Goal: Task Accomplishment & Management: Manage account settings

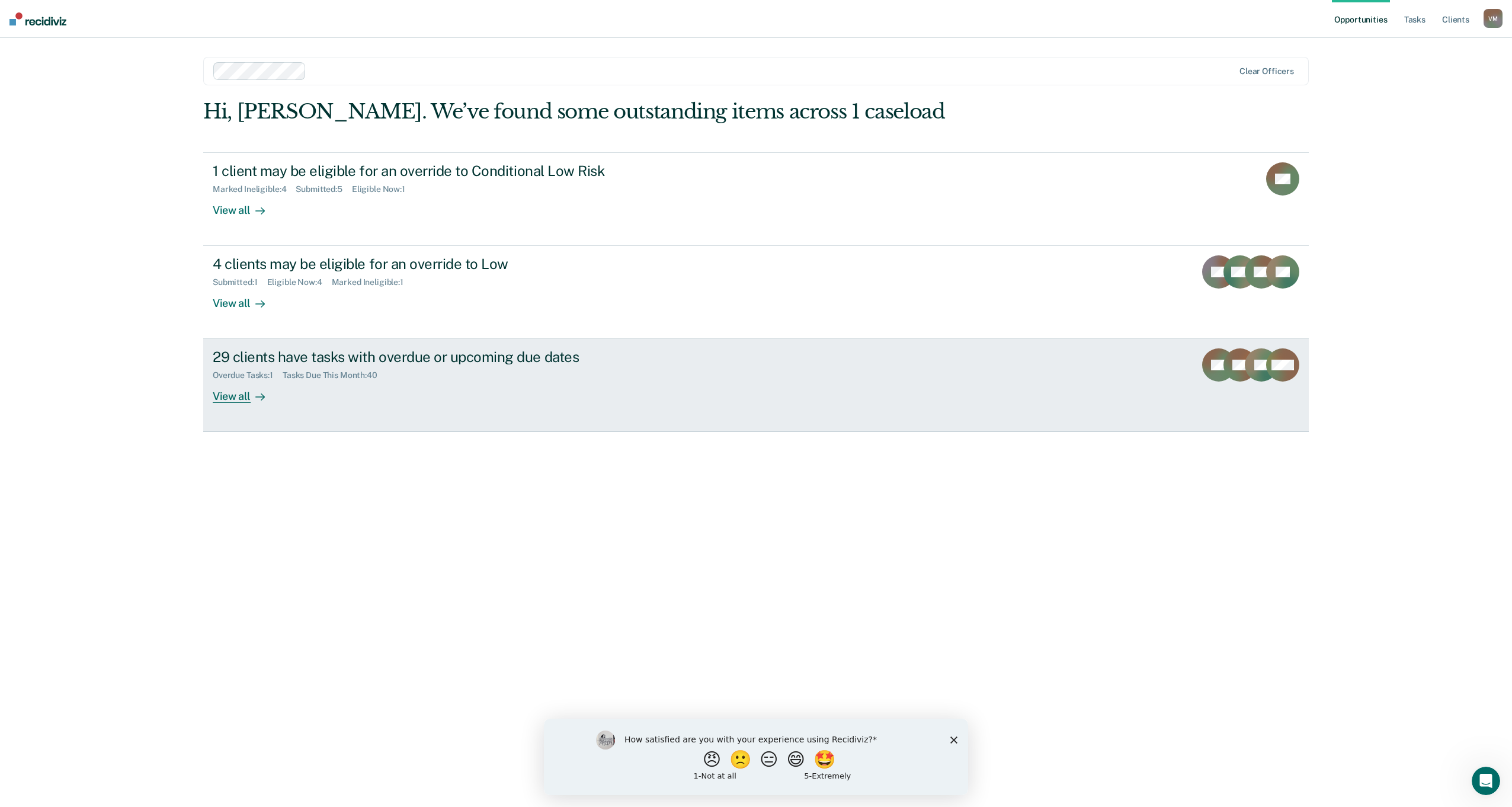
click at [242, 400] on div "View all" at bounding box center [245, 391] width 66 height 23
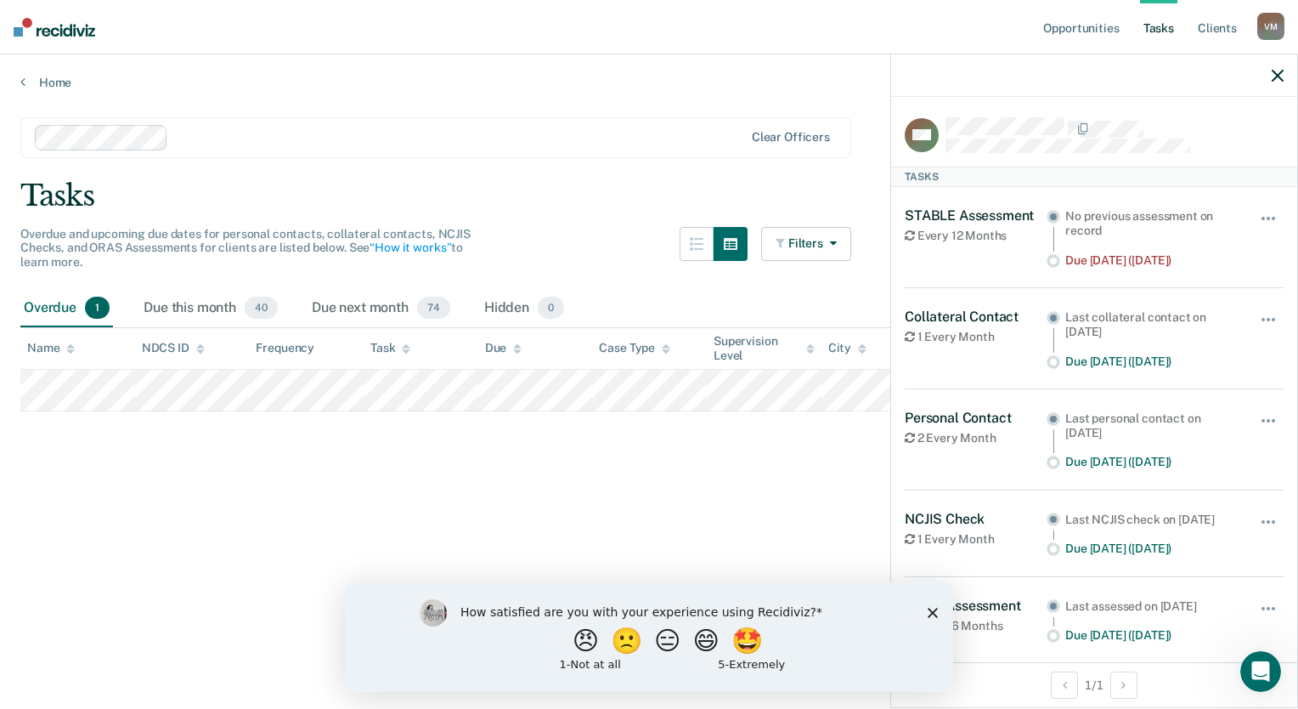
click at [1276, 76] on icon "button" at bounding box center [1278, 76] width 12 height 12
click at [1255, 219] on button "button" at bounding box center [1269, 226] width 29 height 27
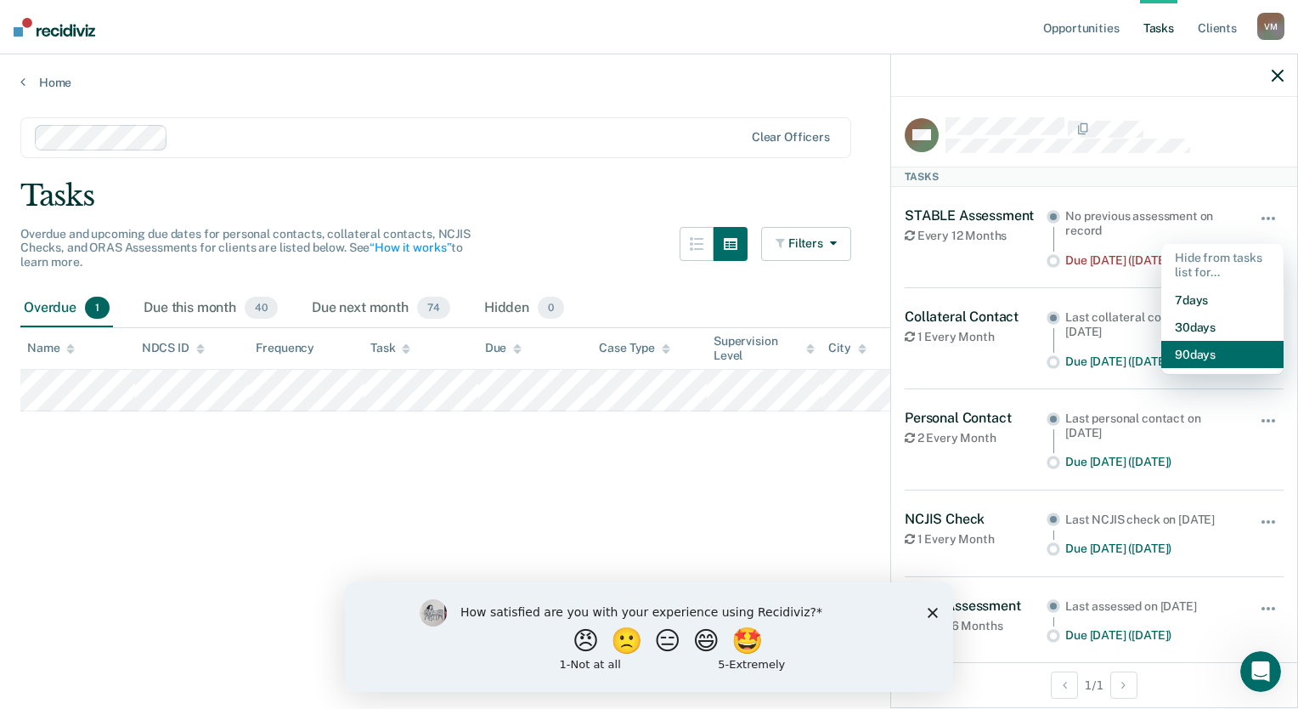
click at [1203, 357] on button "90 days" at bounding box center [1222, 354] width 122 height 27
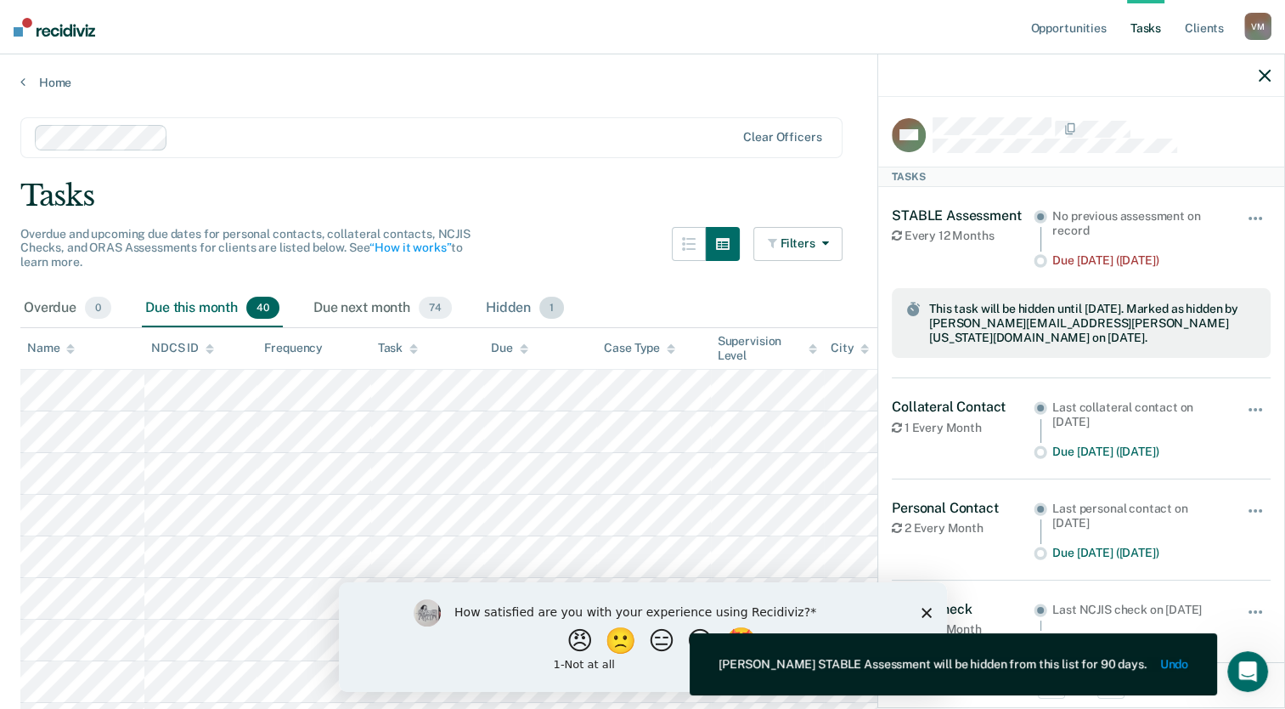
click at [494, 301] on div "Hidden 1" at bounding box center [525, 308] width 85 height 37
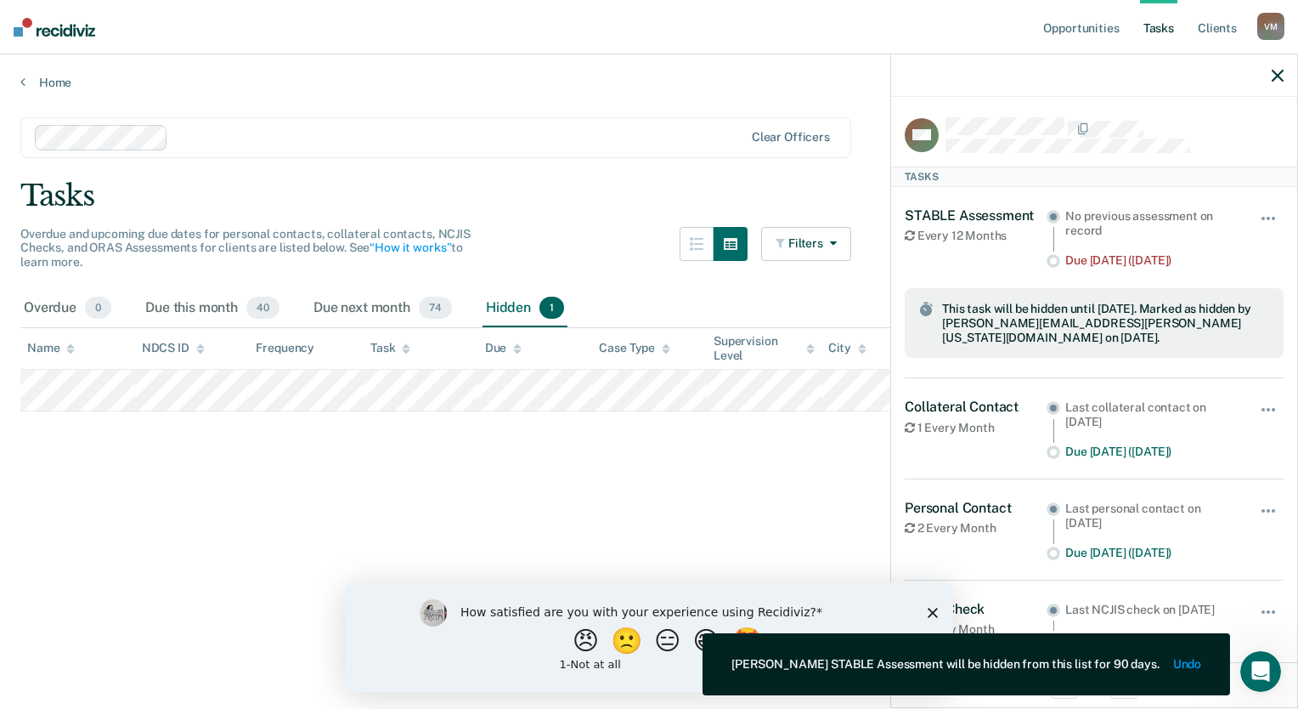
click at [1279, 76] on icon "button" at bounding box center [1278, 76] width 12 height 12
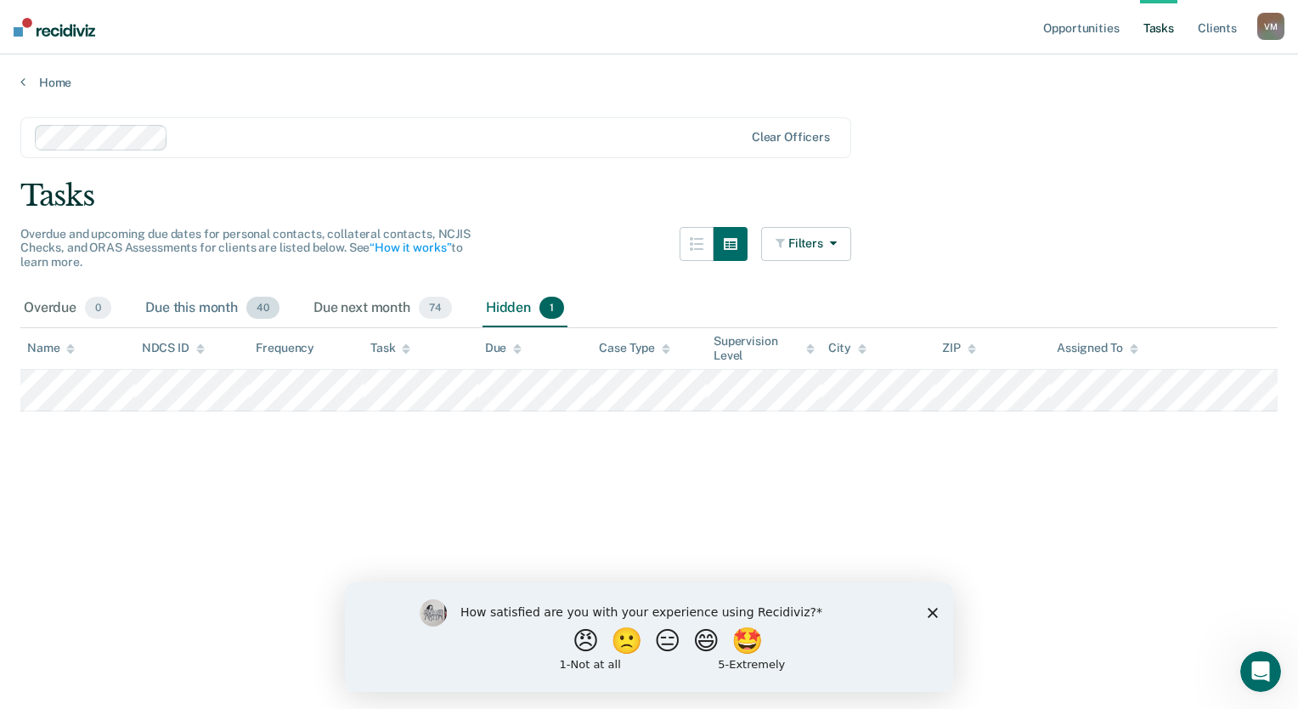
click at [183, 309] on div "Due this month 40" at bounding box center [212, 308] width 141 height 37
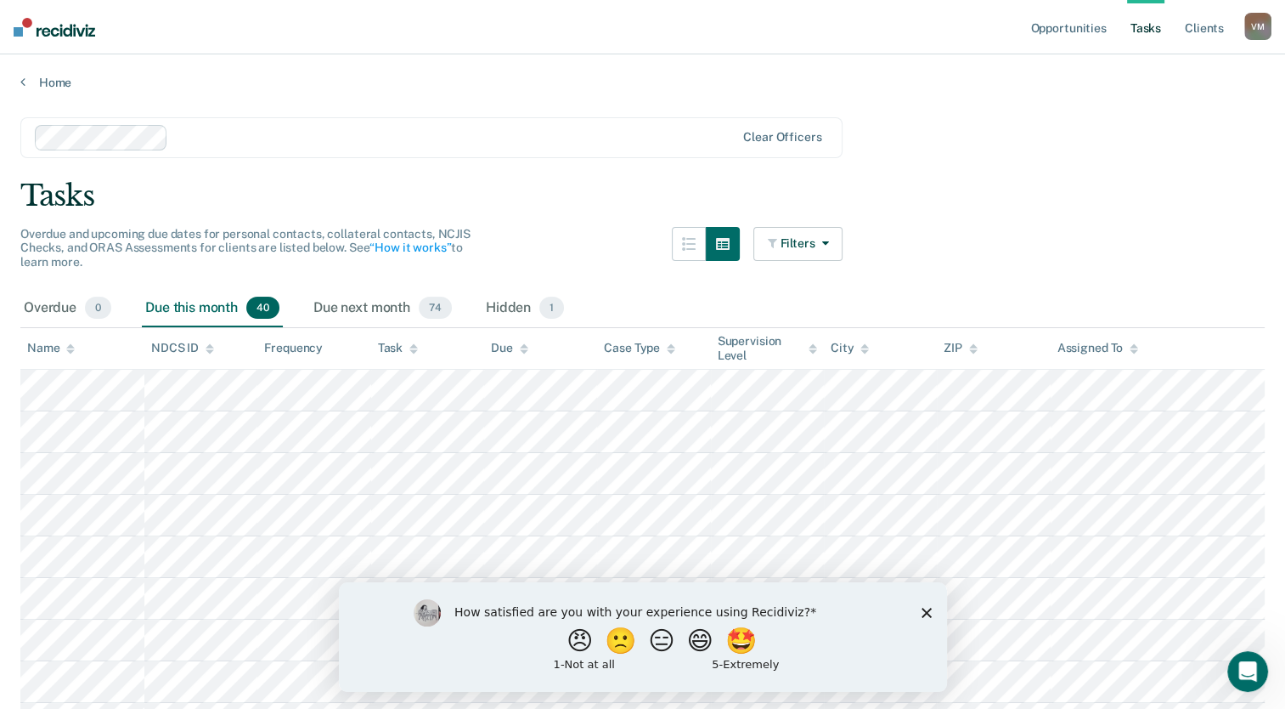
scroll to position [85, 0]
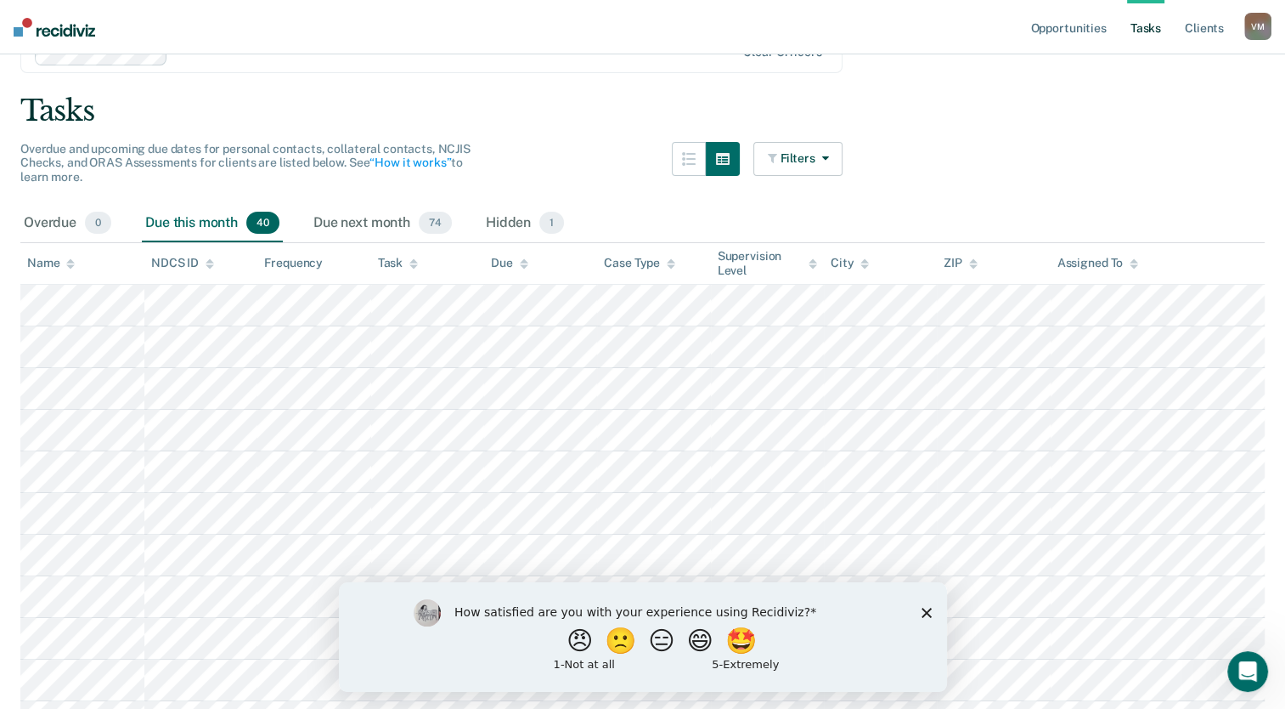
click at [924, 613] on polygon "Close survey" at bounding box center [926, 612] width 10 height 10
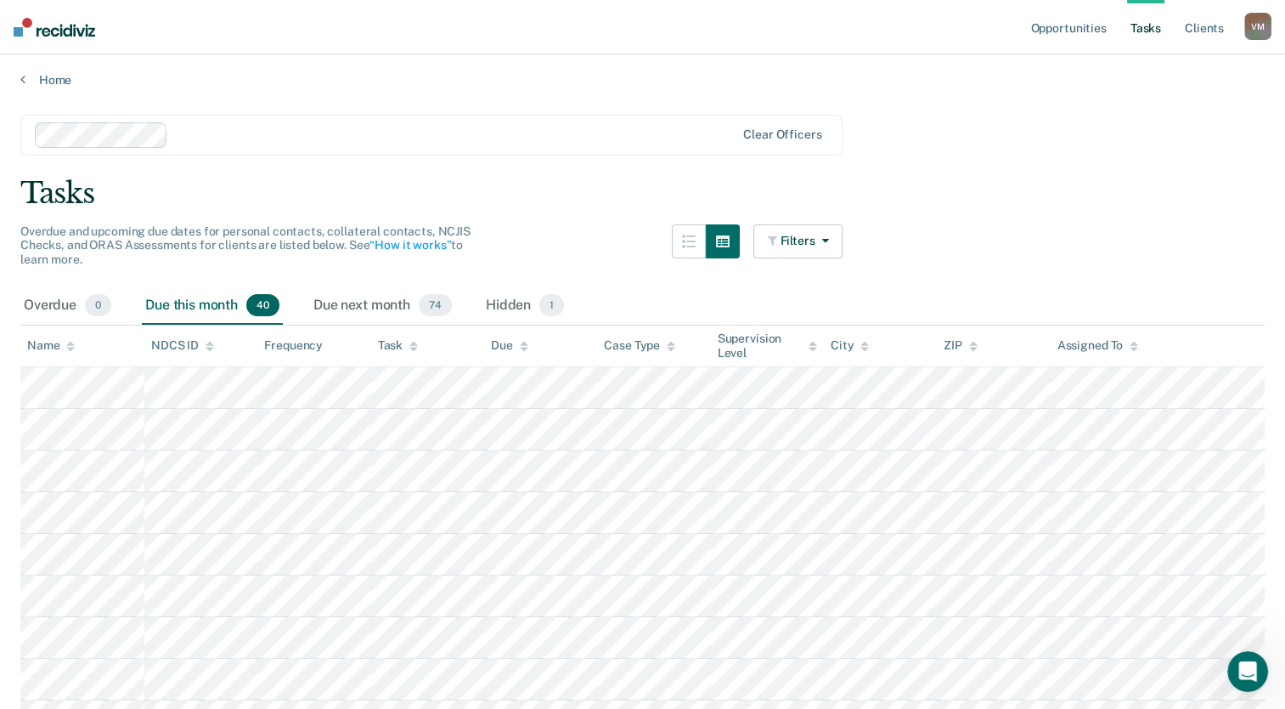
scroll to position [0, 0]
click at [1211, 29] on link "Client s" at bounding box center [1205, 27] width 46 height 54
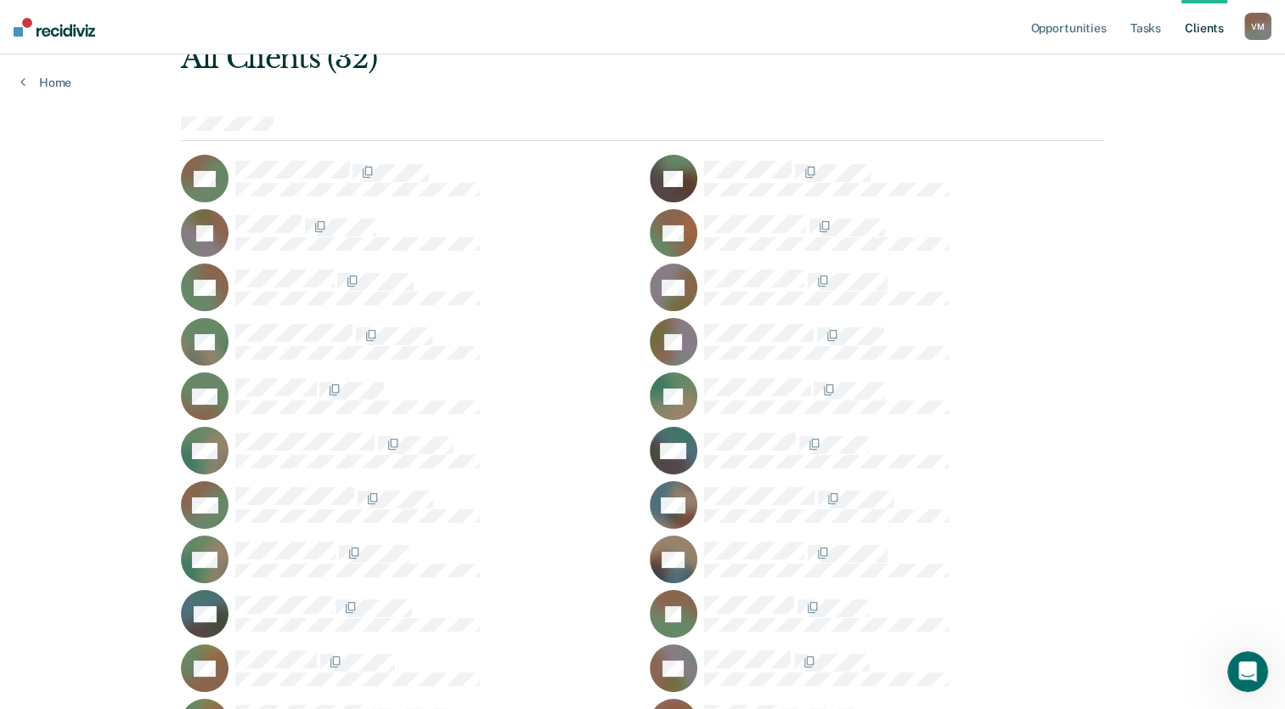
scroll to position [51, 0]
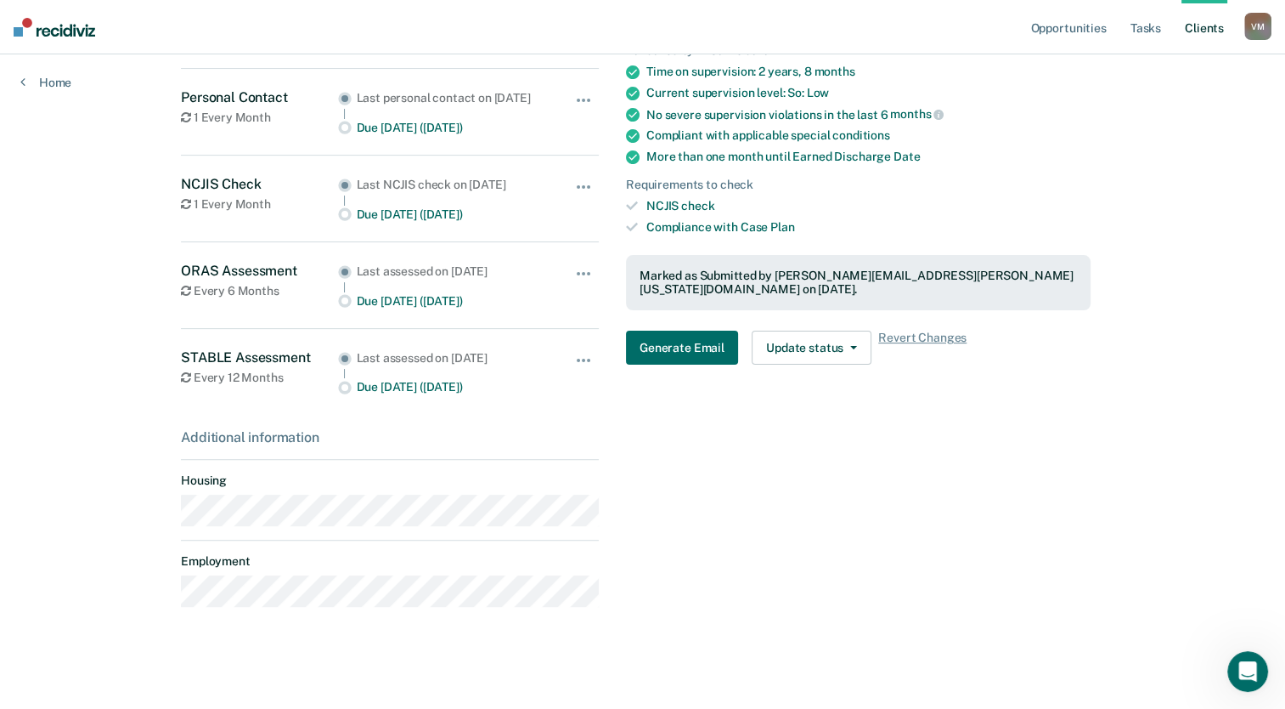
scroll to position [420, 0]
click at [24, 80] on icon at bounding box center [22, 82] width 5 height 14
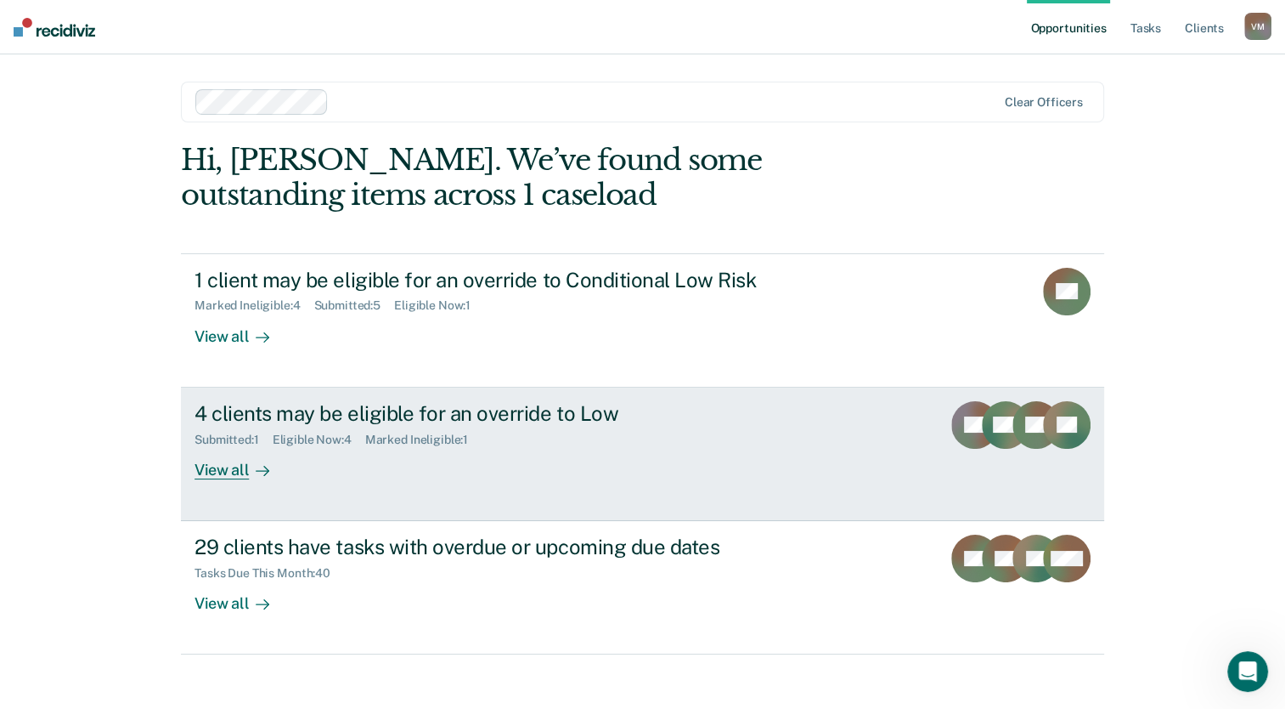
click at [213, 468] on div "View all" at bounding box center [242, 462] width 95 height 33
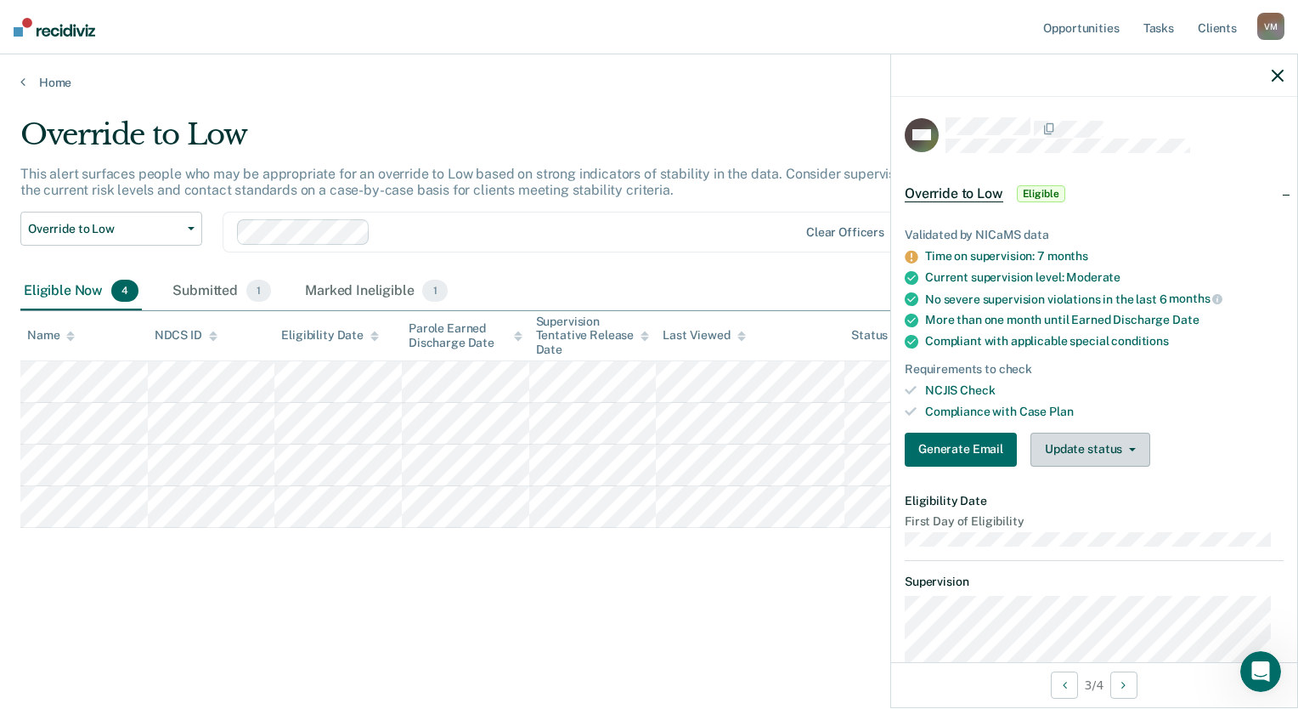
click at [1125, 449] on button "Update status" at bounding box center [1090, 449] width 120 height 34
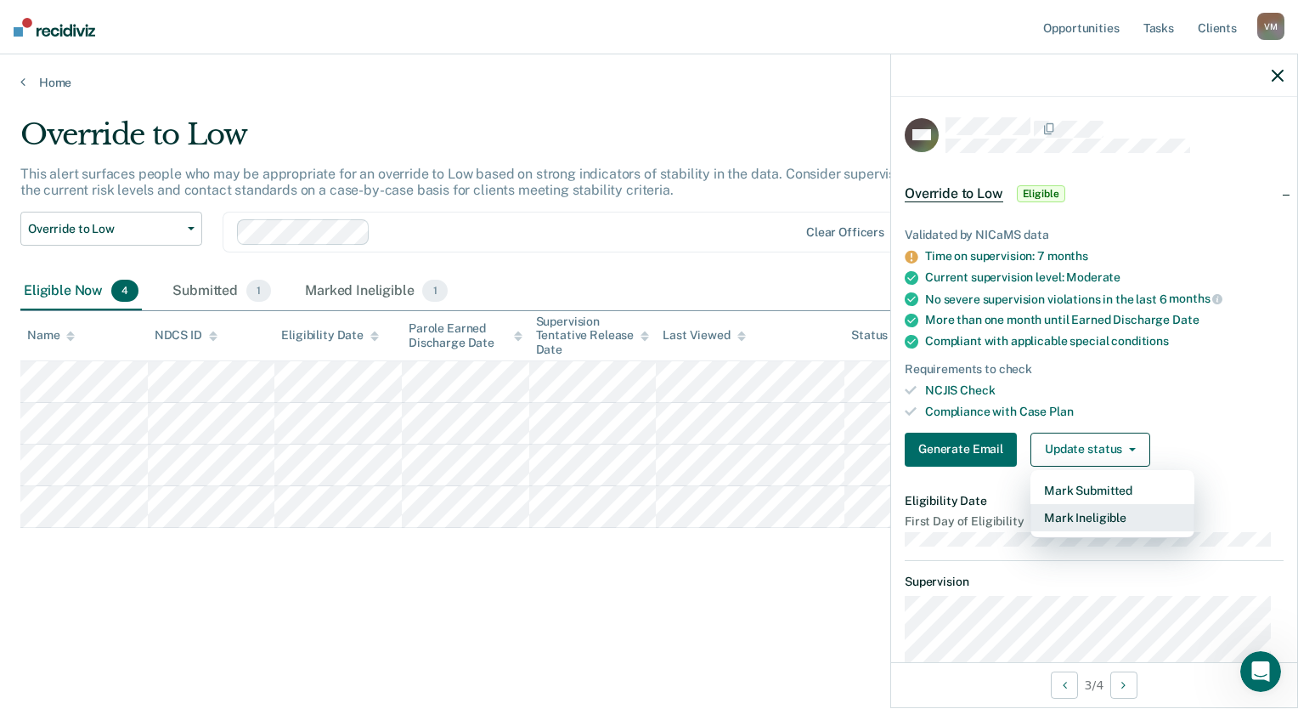
click at [1132, 518] on button "Mark Ineligible" at bounding box center [1112, 517] width 164 height 27
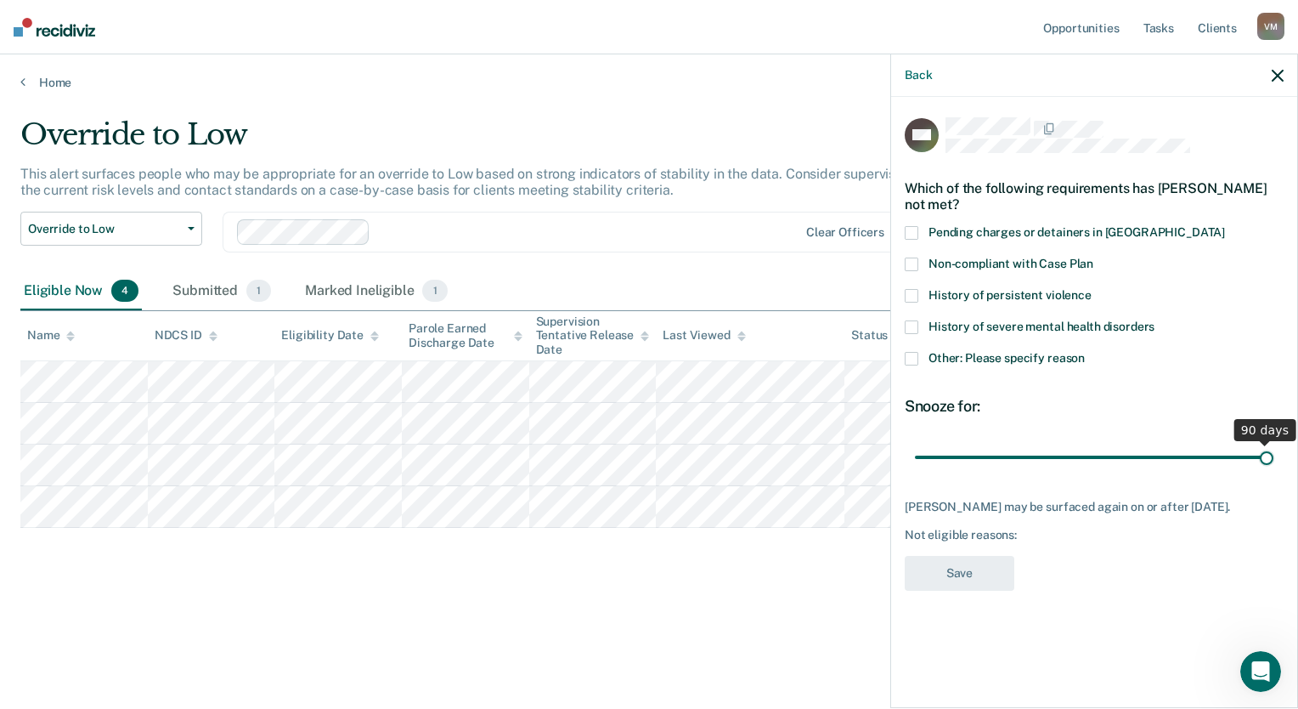
drag, startPoint x: 1032, startPoint y: 454, endPoint x: 1301, endPoint y: 453, distance: 268.5
type input "90"
click at [1273, 453] on input "range" at bounding box center [1094, 458] width 359 height 30
click at [911, 359] on span at bounding box center [912, 359] width 14 height 14
click at [1085, 352] on input "Other: Please specify reason" at bounding box center [1085, 352] width 0 height 0
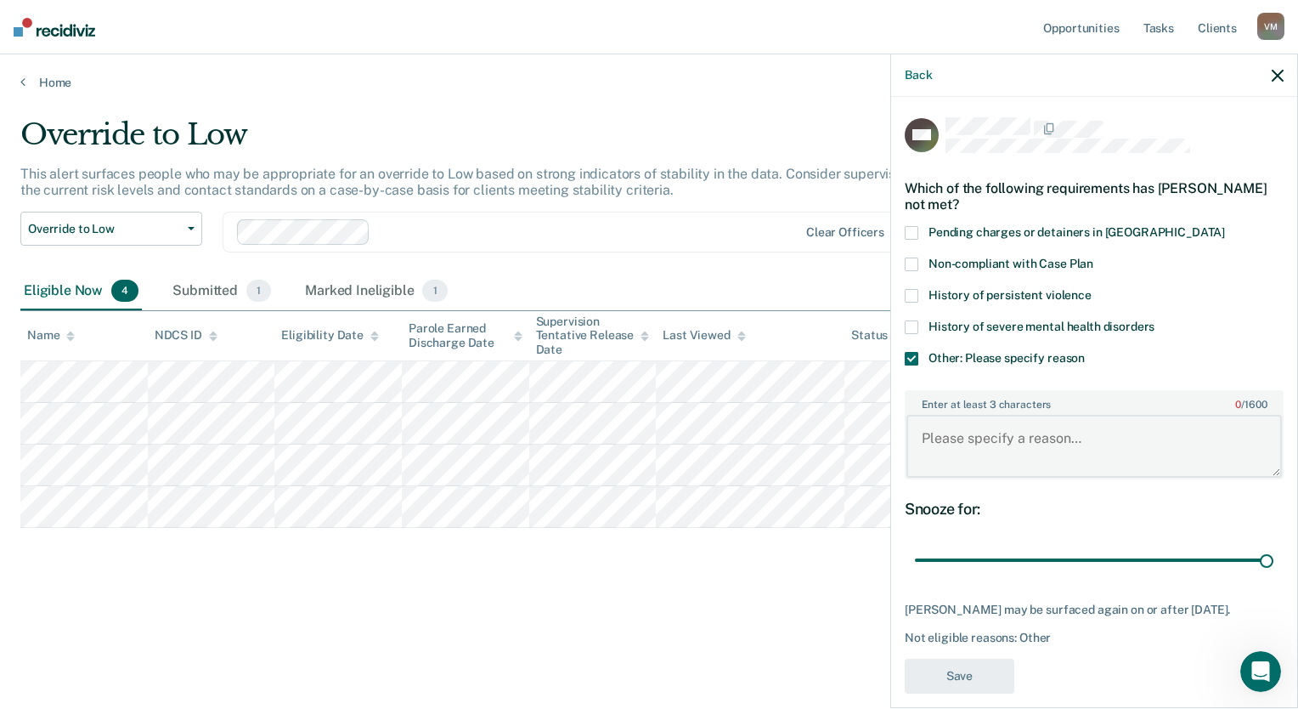
click at [1019, 443] on textarea "Enter at least 3 characters 0 / 1600" at bounding box center [1093, 446] width 375 height 63
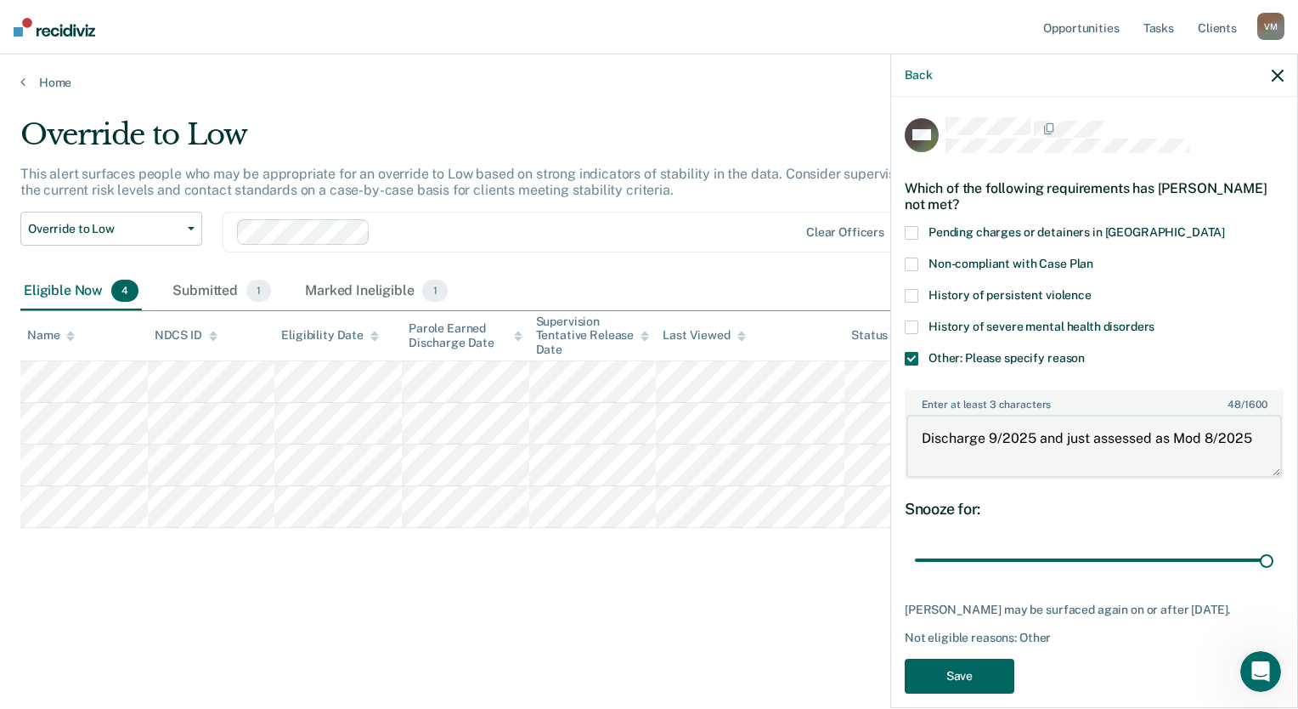
type textarea "Discharge 9/2025 and just assessed as Mod 8/2025"
click at [951, 676] on button "Save" at bounding box center [960, 675] width 110 height 35
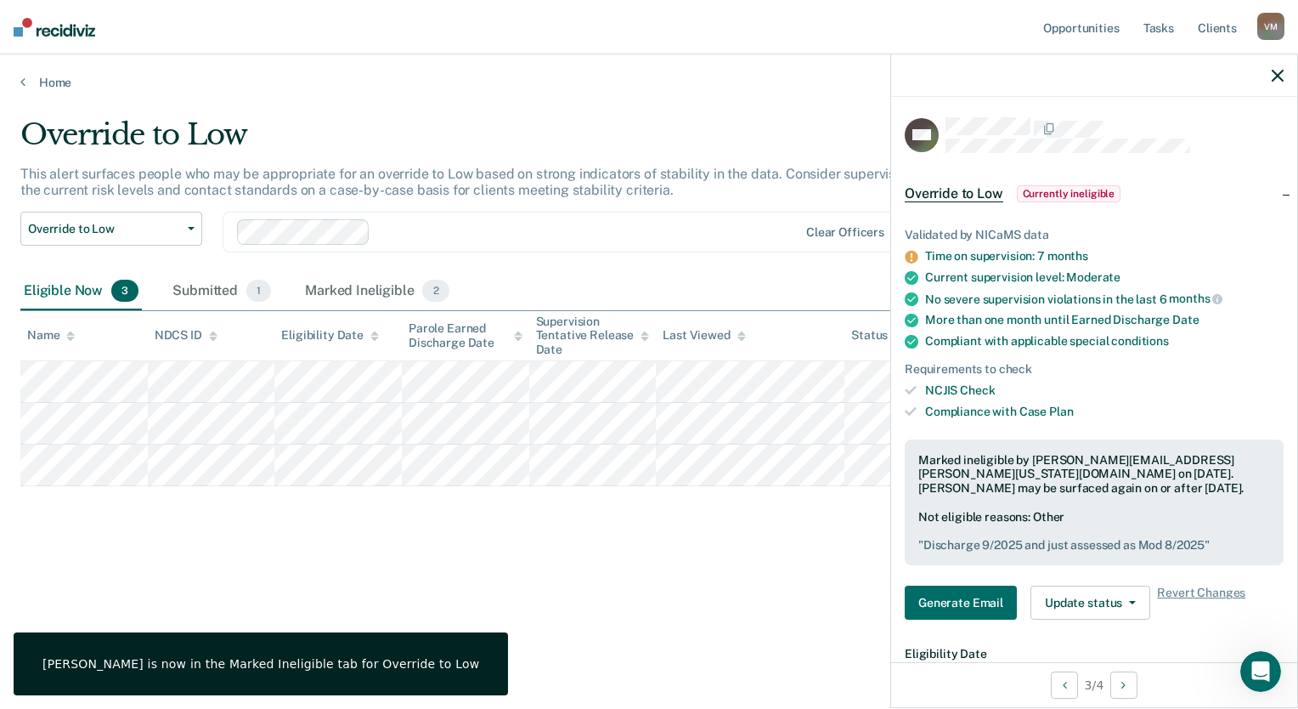
click at [1279, 77] on icon "button" at bounding box center [1278, 76] width 12 height 12
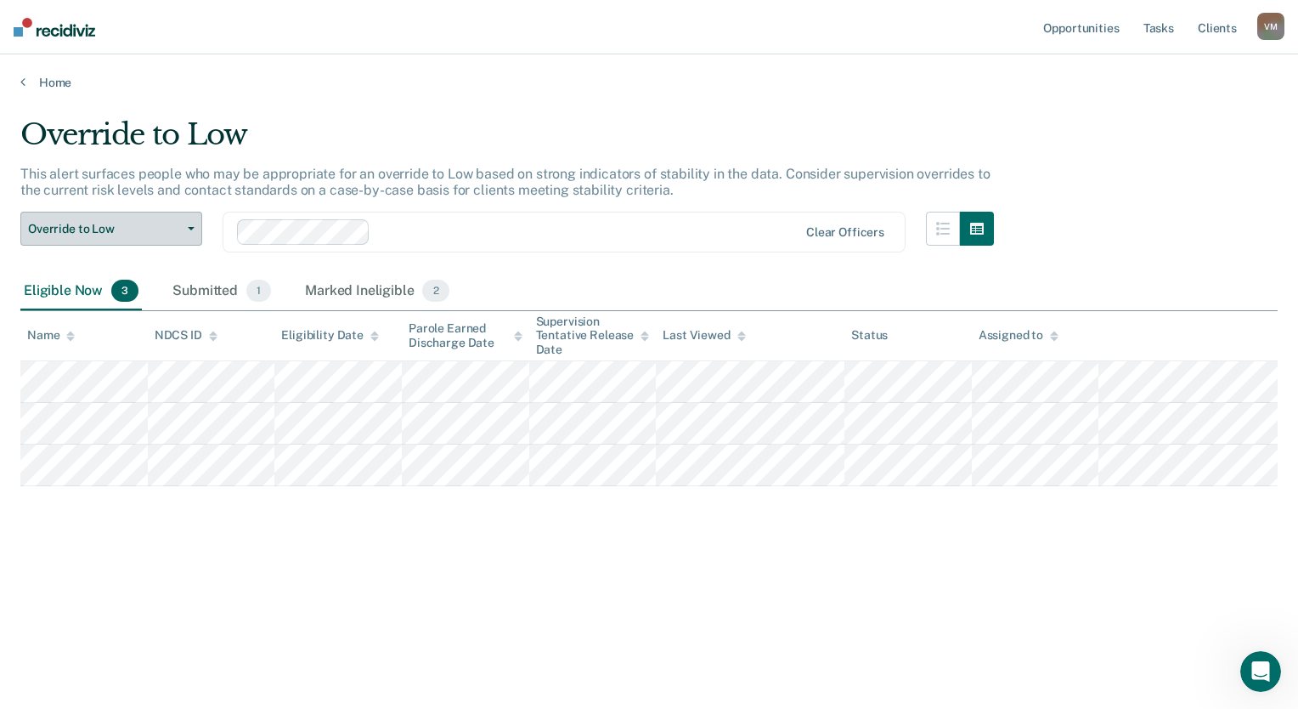
click at [137, 229] on span "Override to Low" at bounding box center [104, 229] width 153 height 14
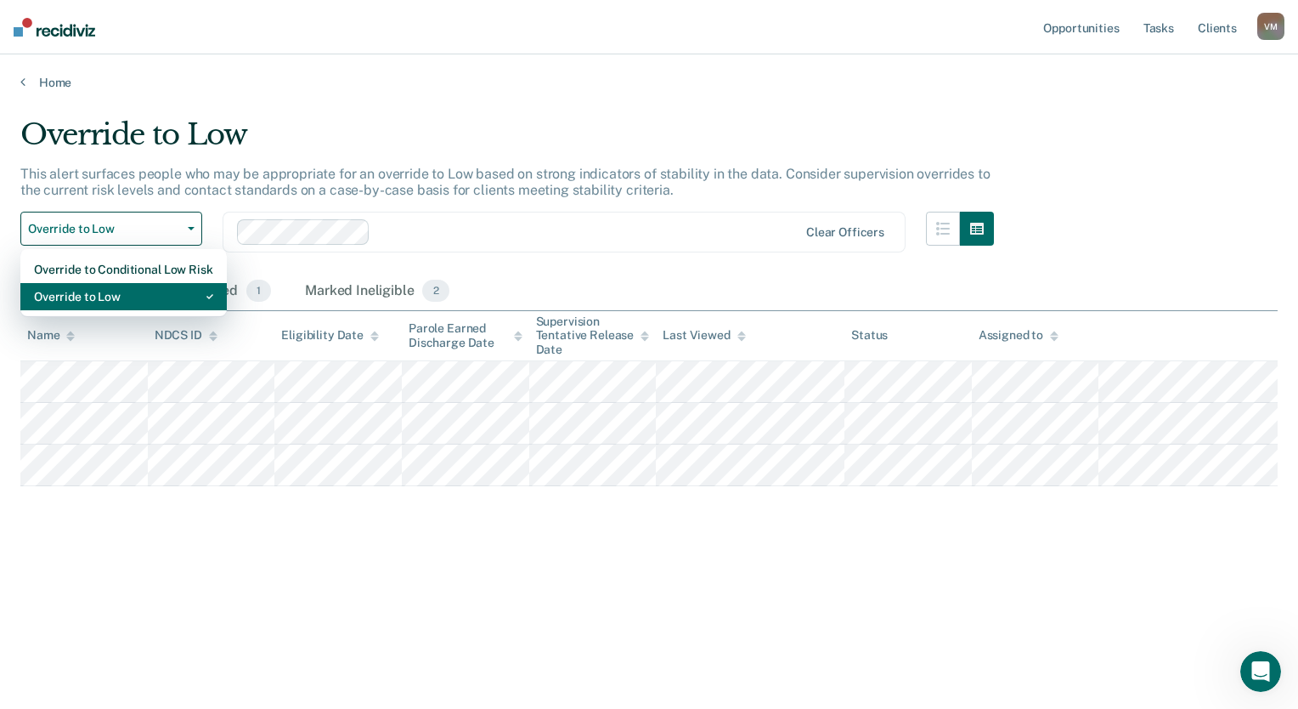
click at [118, 294] on div "Override to Low" at bounding box center [123, 296] width 179 height 27
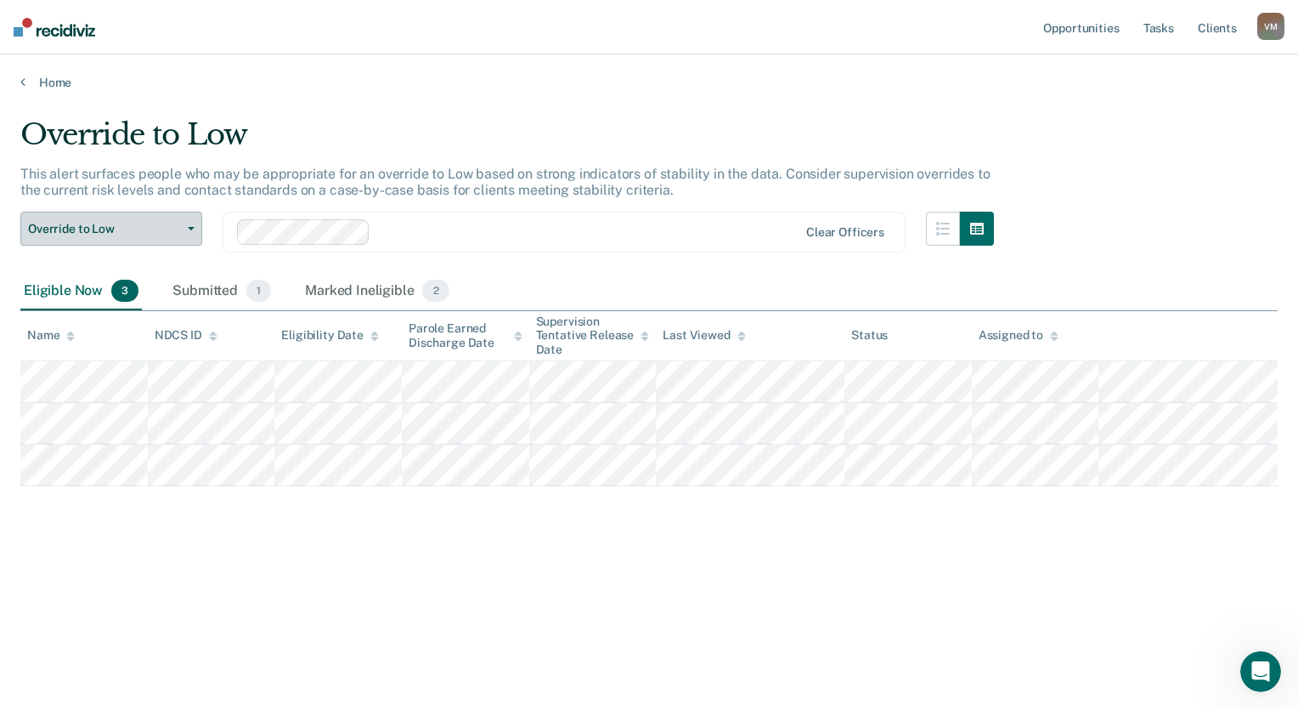
click at [175, 219] on button "Override to Low" at bounding box center [111, 229] width 182 height 34
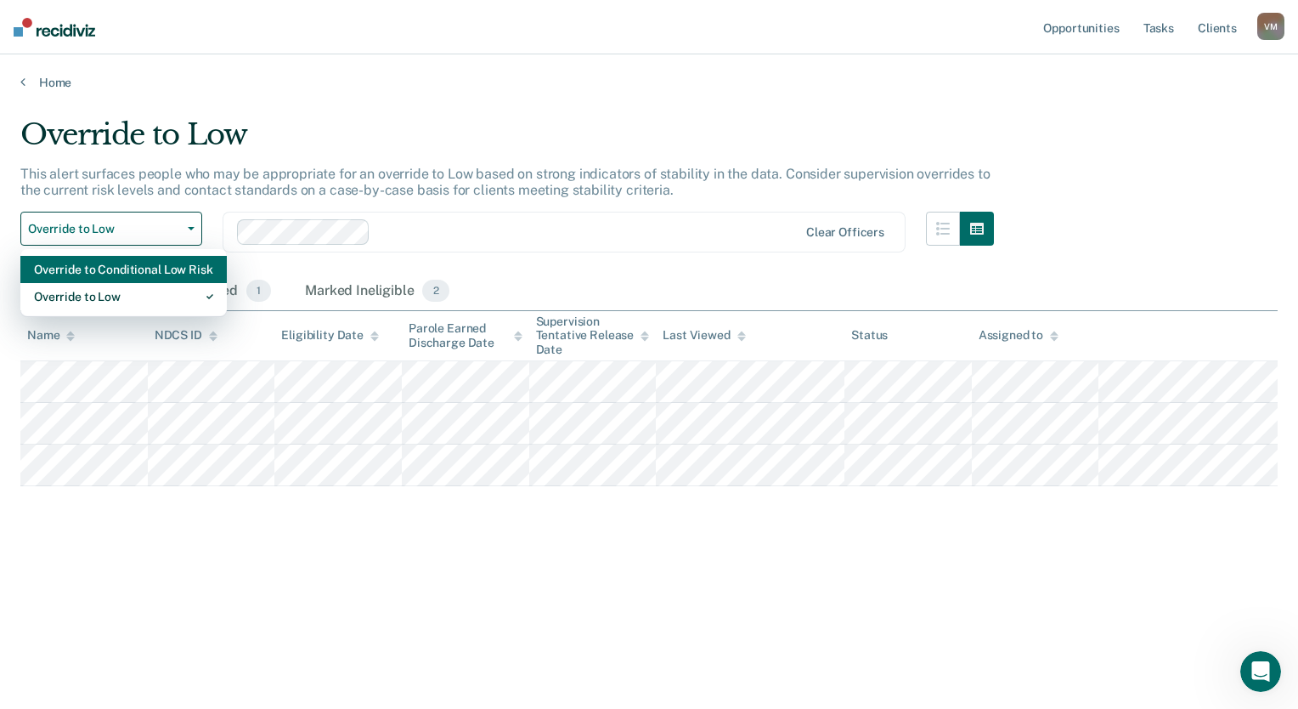
click at [146, 264] on div "Override to Conditional Low Risk" at bounding box center [123, 269] width 179 height 27
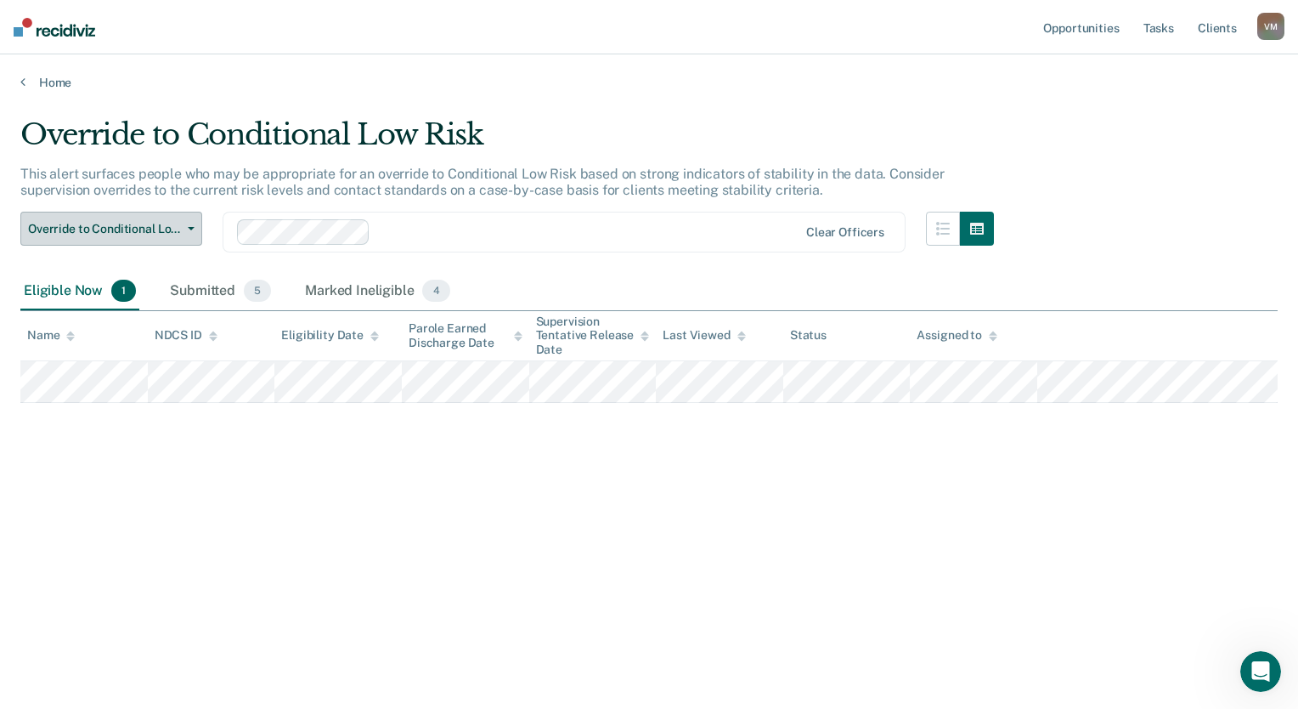
click at [184, 229] on button "Override to Conditional Low Risk" at bounding box center [111, 229] width 182 height 34
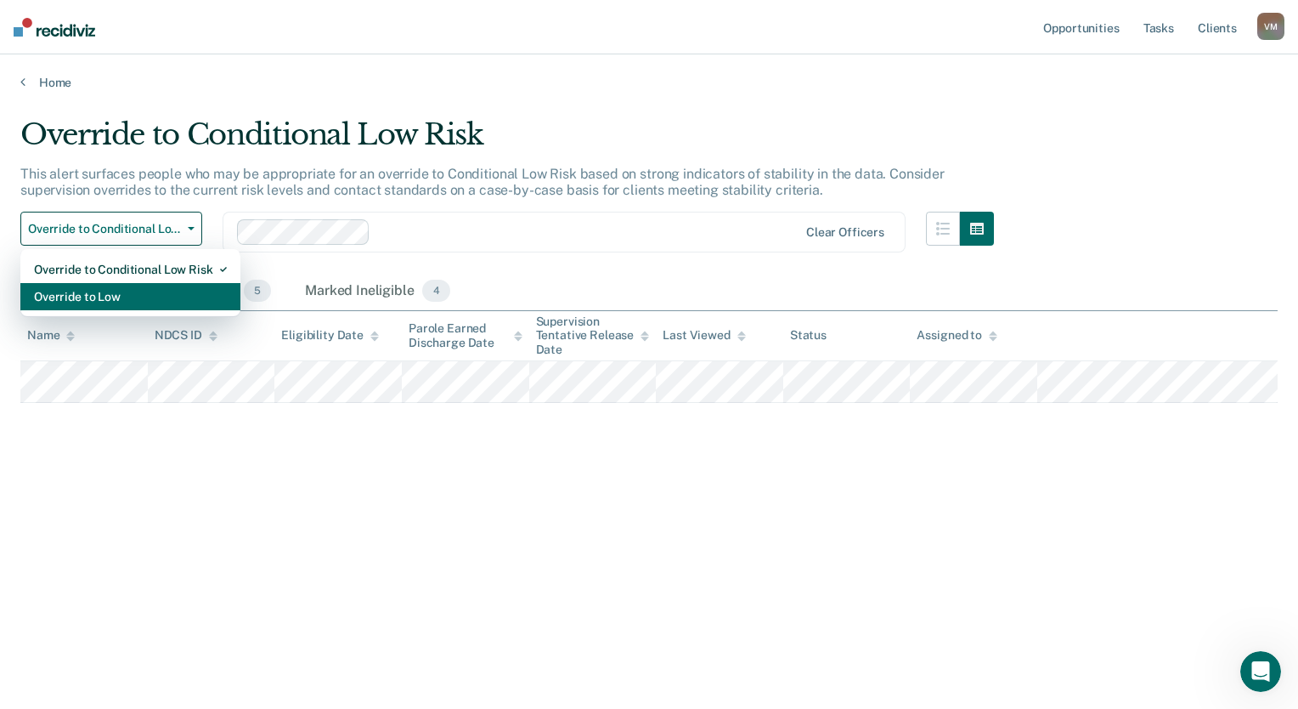
click at [150, 291] on div "Override to Low" at bounding box center [130, 296] width 193 height 27
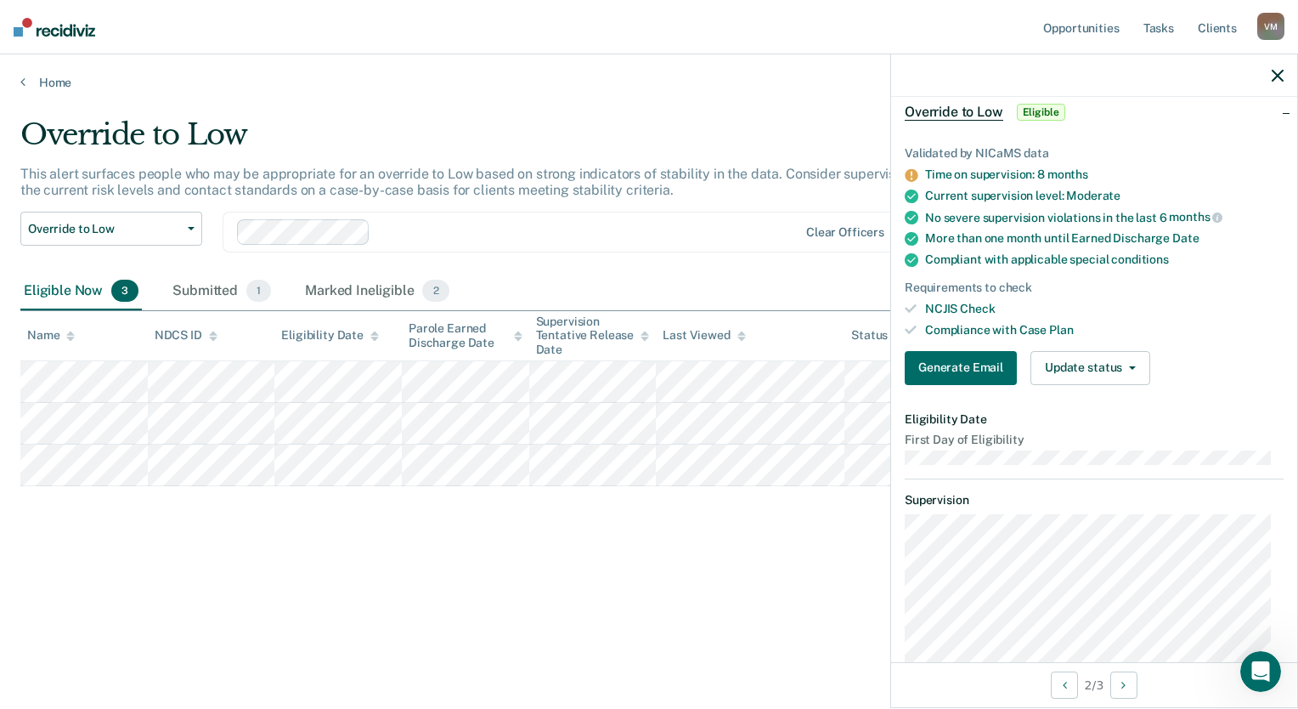
scroll to position [255, 0]
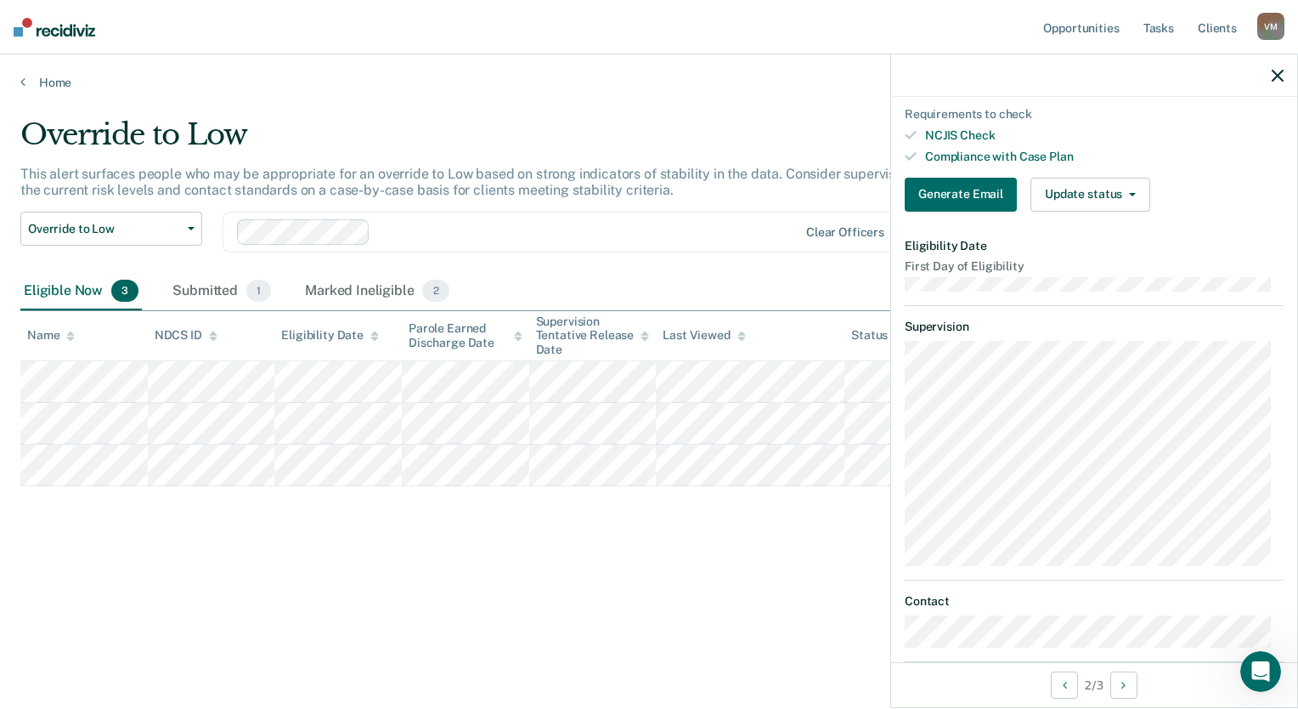
click at [571, 556] on div "Override to Low This alert surfaces people who may be appropriate for an overri…" at bounding box center [648, 349] width 1257 height 464
click at [1104, 198] on button "Update status" at bounding box center [1090, 195] width 120 height 34
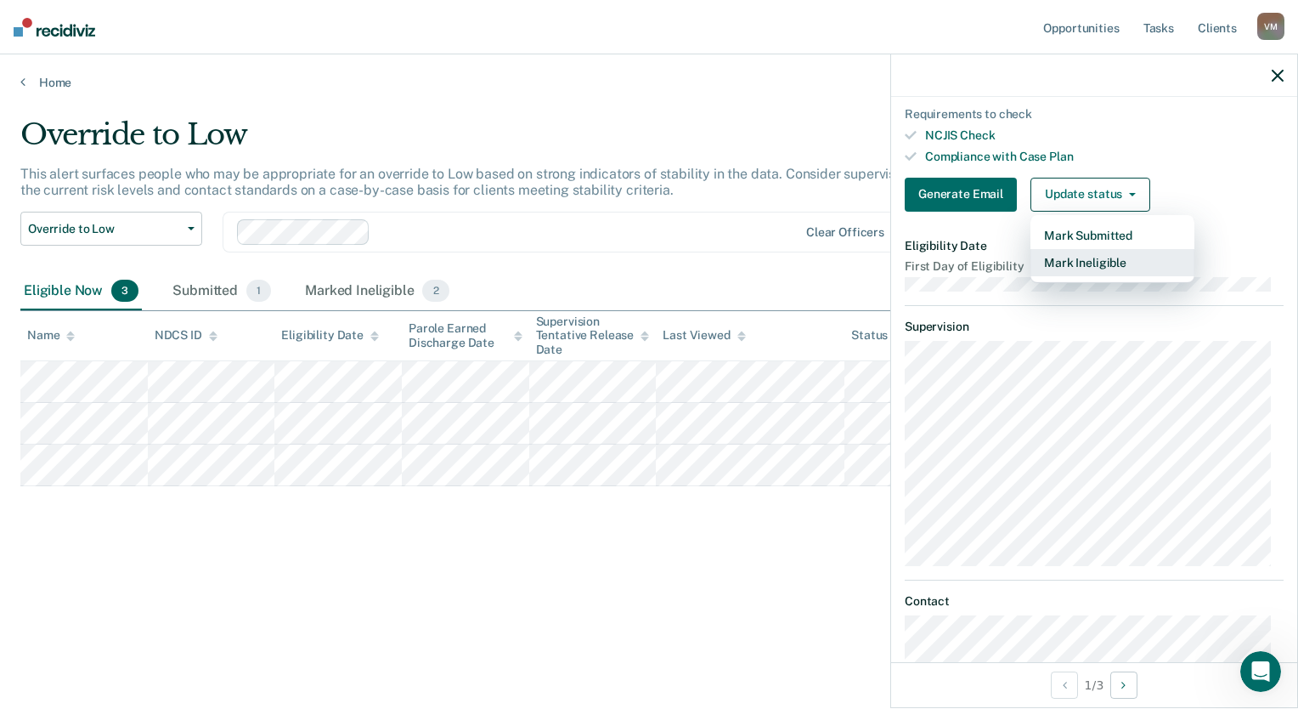
click at [1106, 253] on button "Mark Ineligible" at bounding box center [1112, 262] width 164 height 27
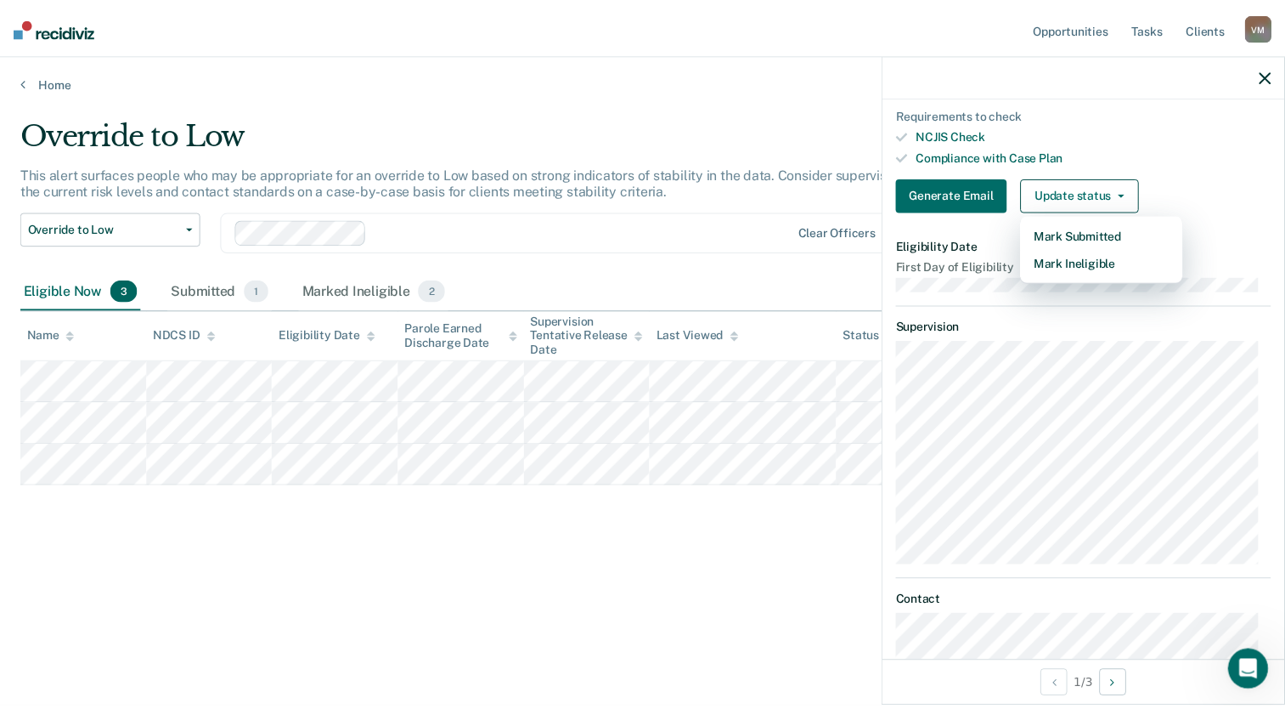
scroll to position [0, 0]
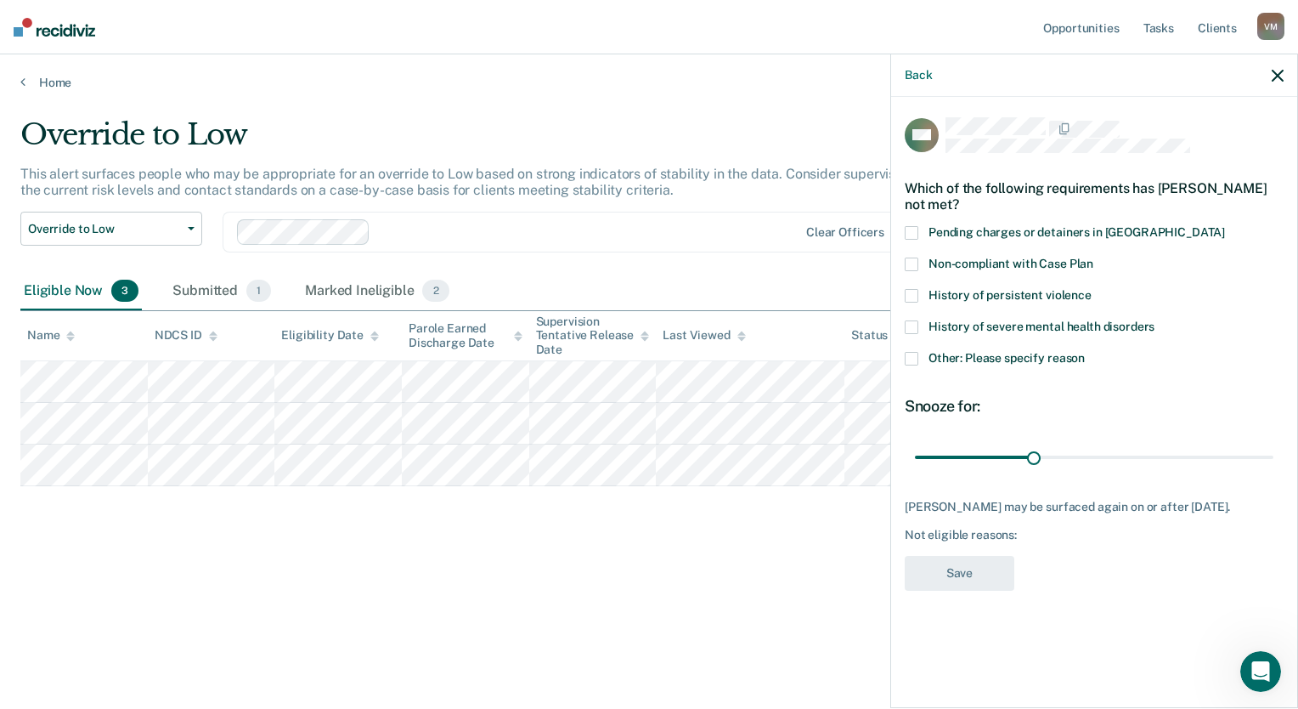
click at [912, 358] on span at bounding box center [912, 359] width 14 height 14
click at [1085, 352] on input "Other: Please specify reason" at bounding box center [1085, 352] width 0 height 0
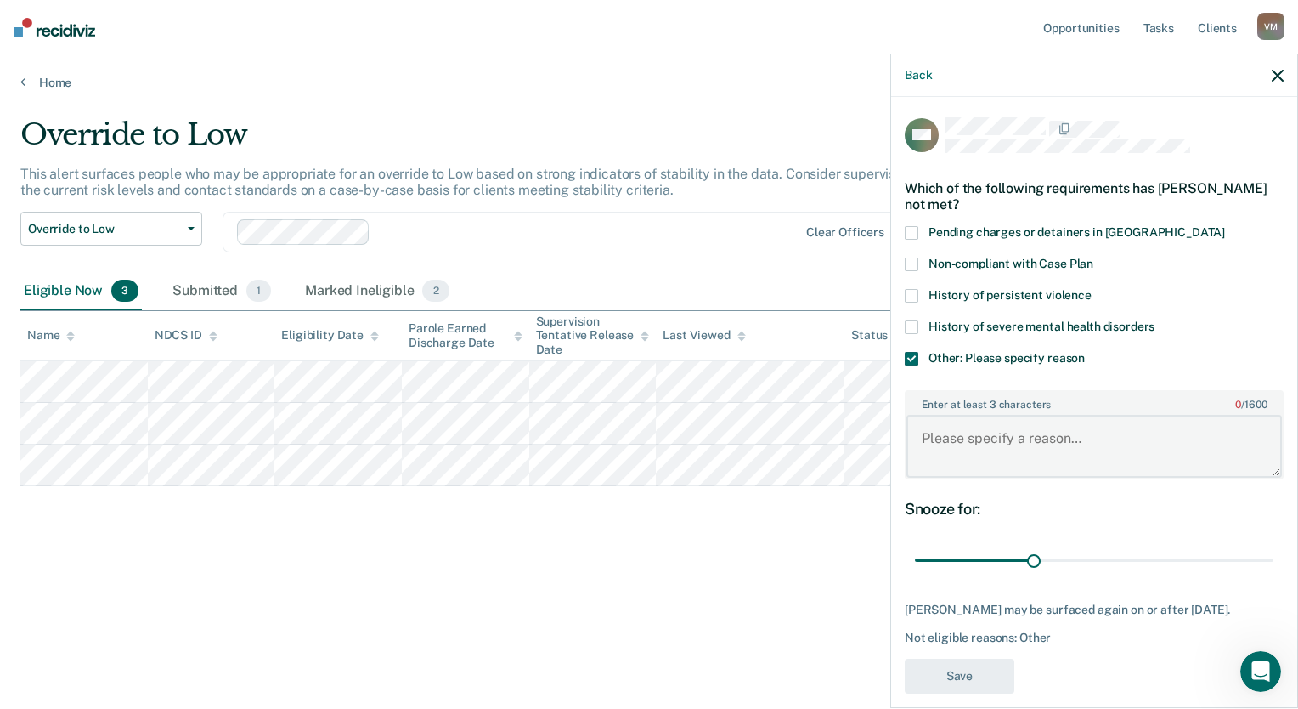
click at [1016, 423] on textarea "Enter at least 3 characters 0 / 1600" at bounding box center [1093, 446] width 375 height 63
type textarea "Discharging 10/2025 ORAS due 9/2025"
click at [967, 673] on button "Save" at bounding box center [960, 675] width 110 height 35
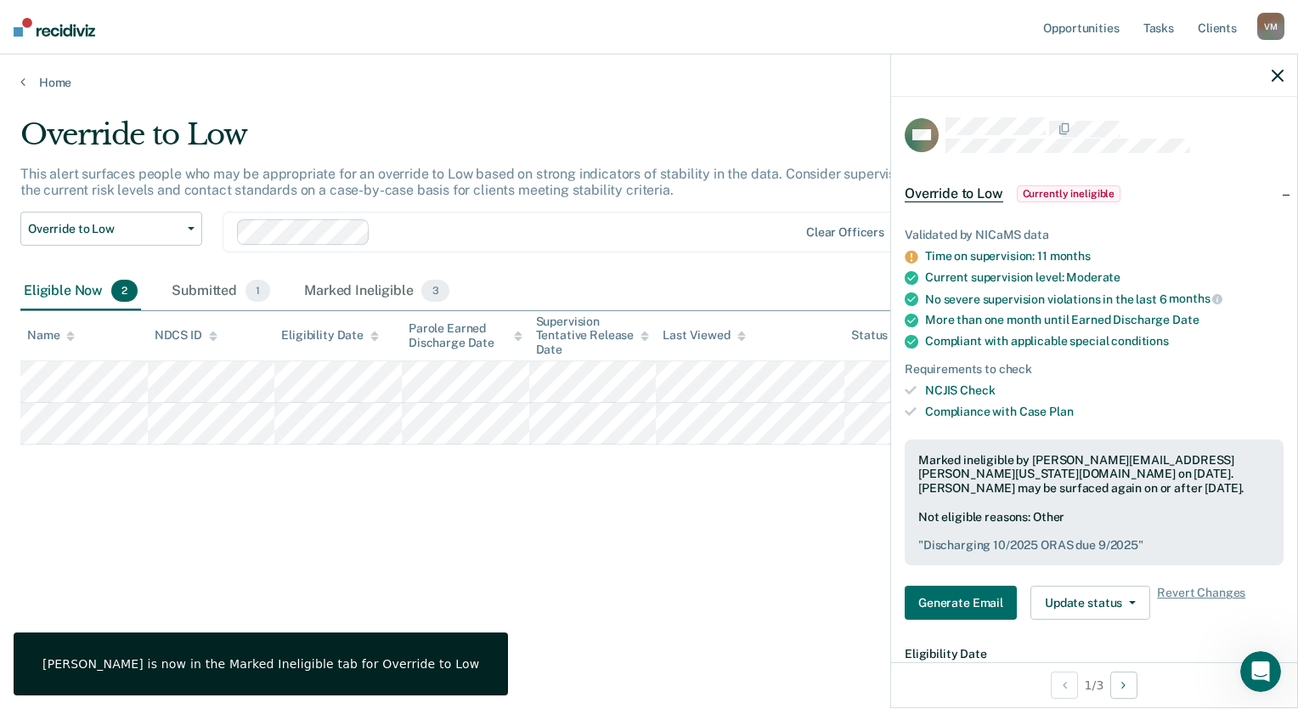
click at [1286, 78] on div at bounding box center [1094, 75] width 406 height 42
click at [1278, 78] on icon "button" at bounding box center [1278, 76] width 12 height 12
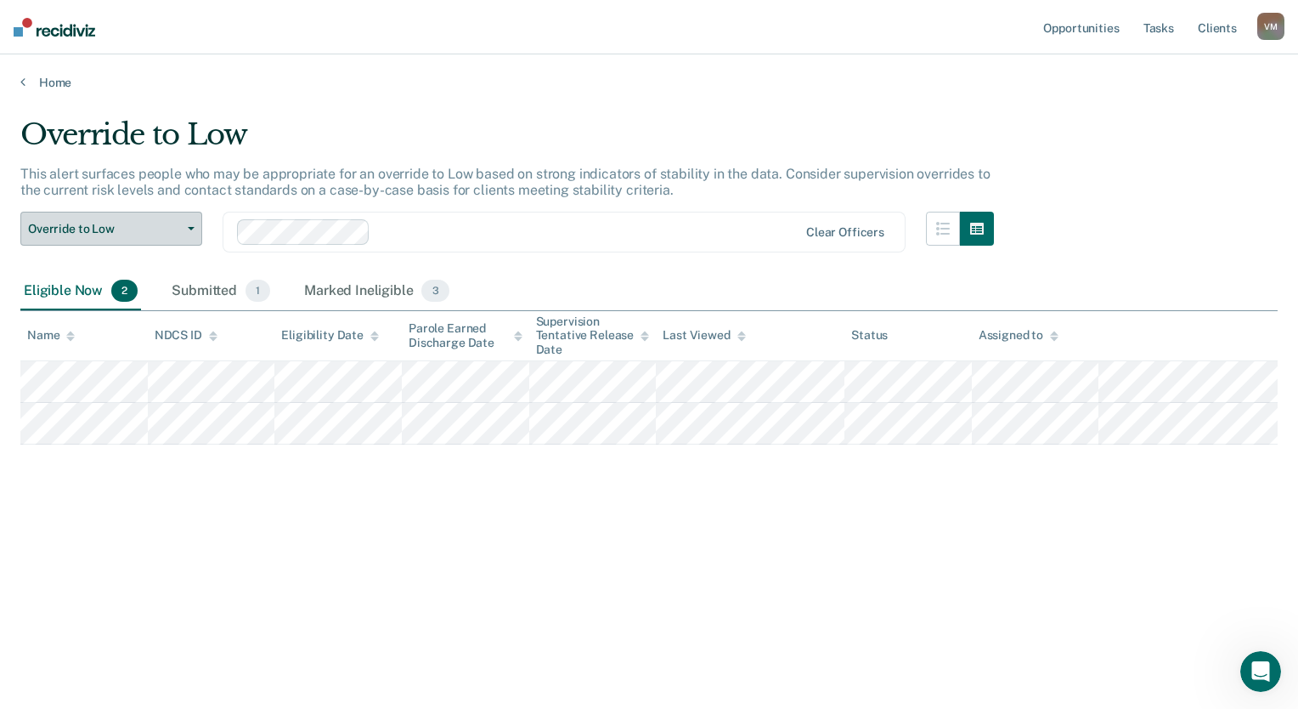
click at [88, 240] on button "Override to Low" at bounding box center [111, 229] width 182 height 34
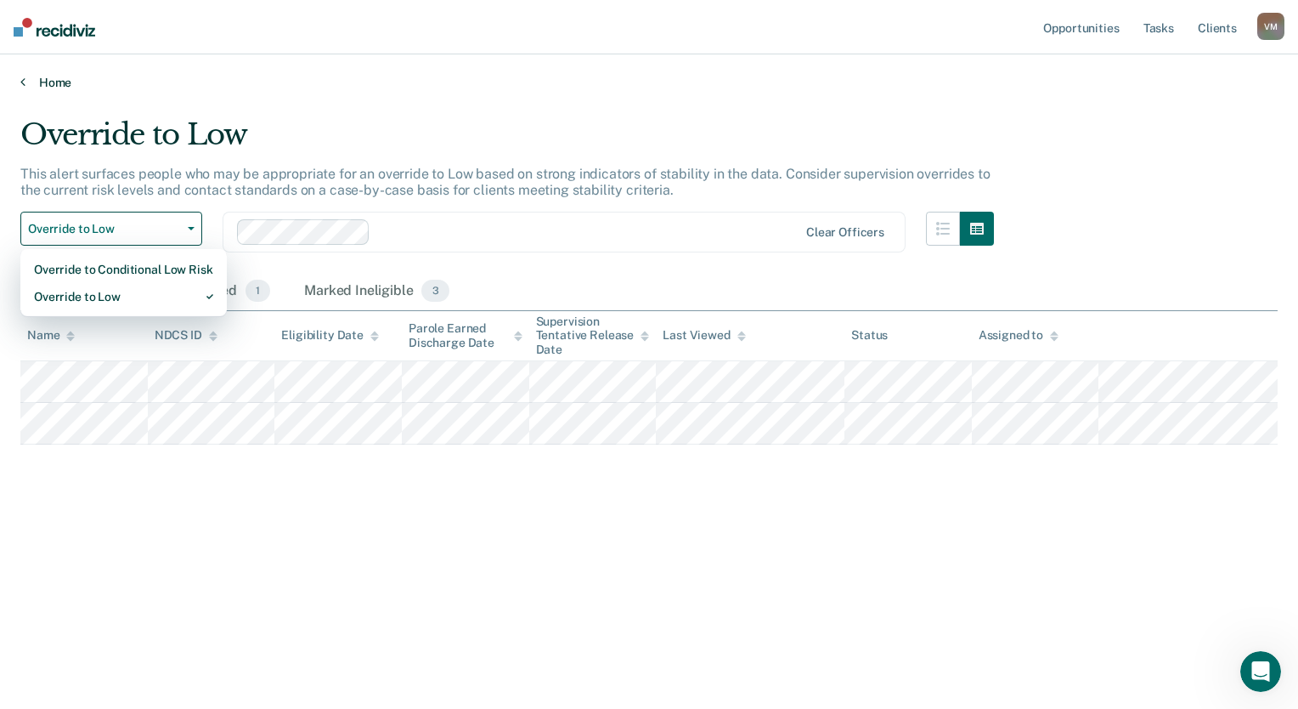
click at [56, 82] on link "Home" at bounding box center [648, 82] width 1257 height 15
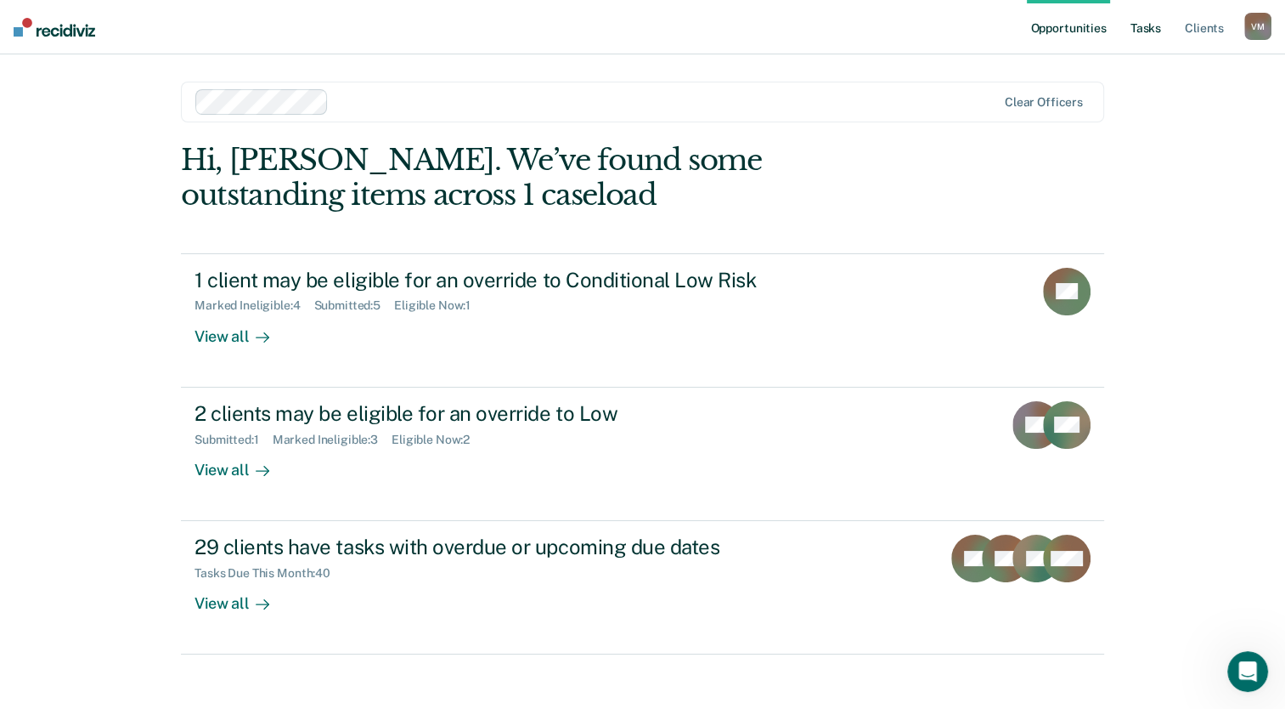
click at [1140, 31] on link "Tasks" at bounding box center [1145, 27] width 37 height 54
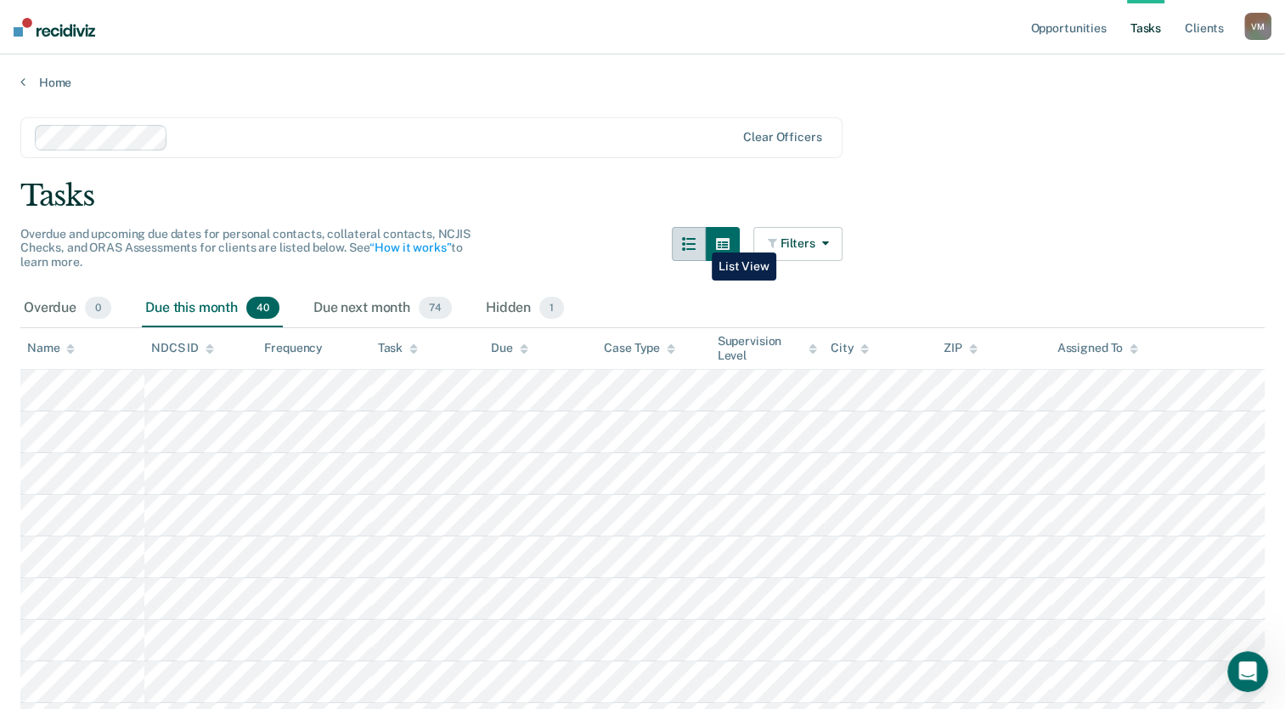
click at [696, 240] on icon "button" at bounding box center [689, 244] width 14 height 14
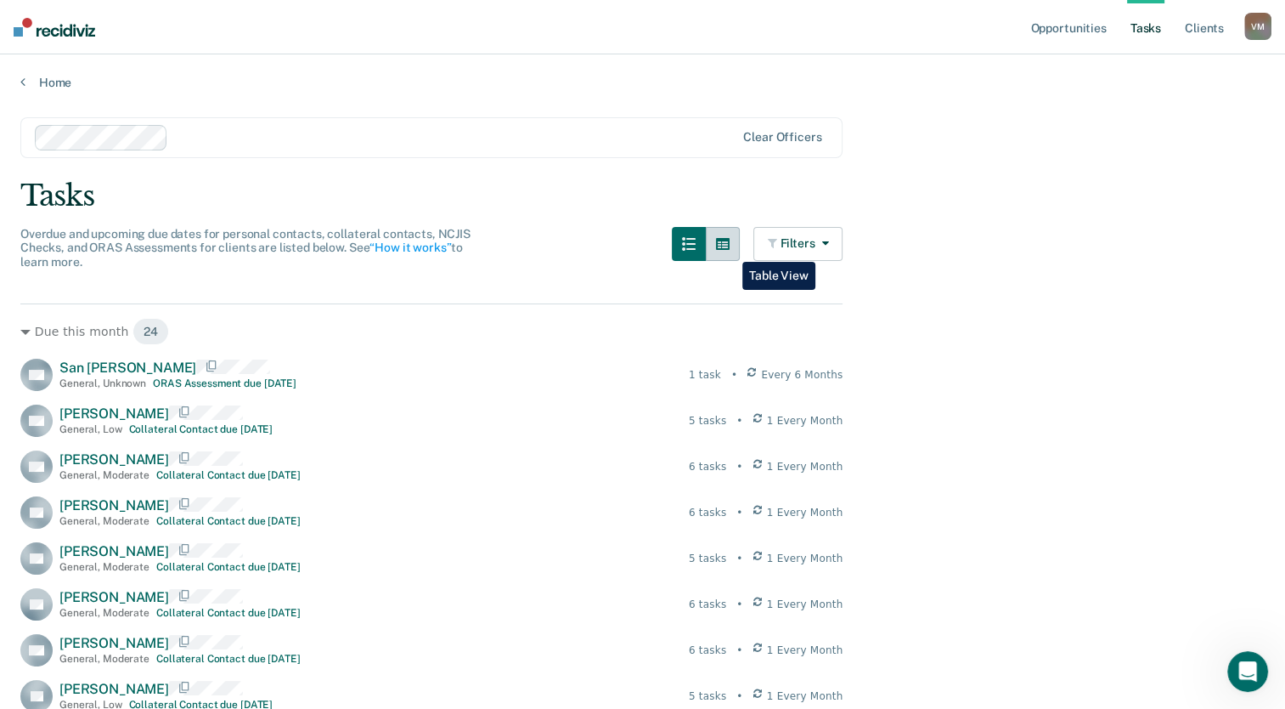
click at [730, 246] on icon "button" at bounding box center [723, 244] width 14 height 12
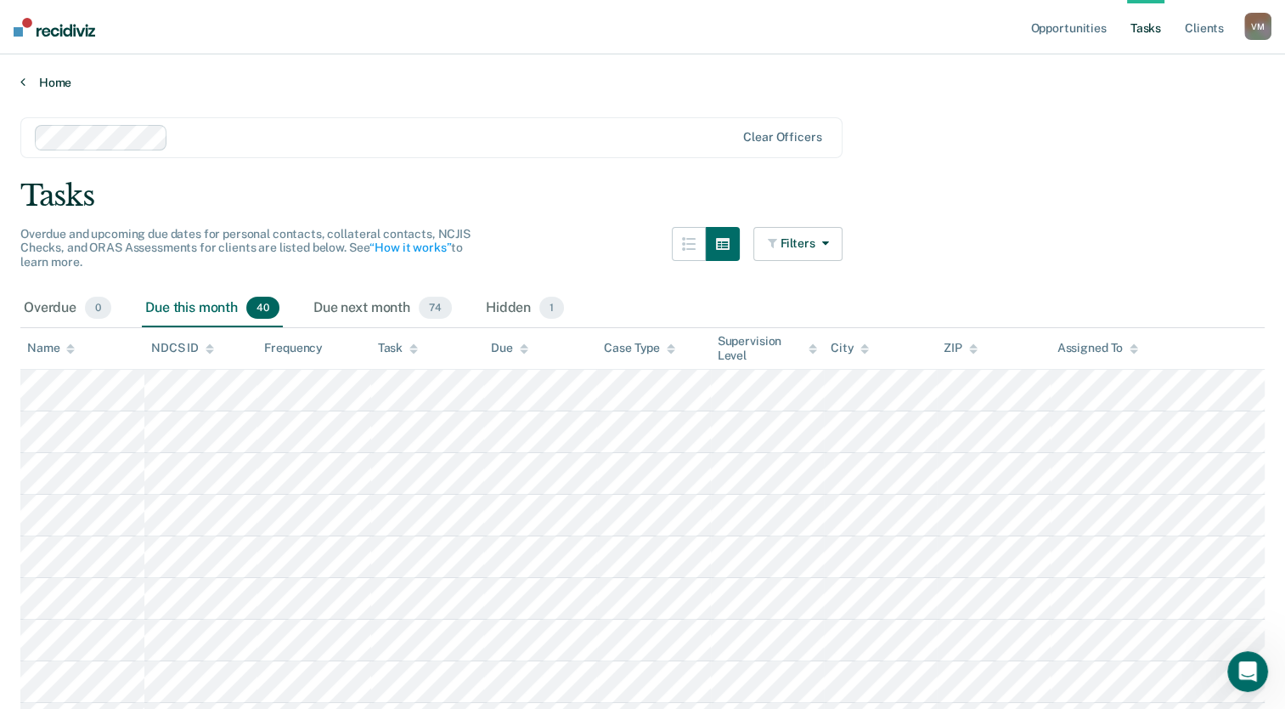
click at [48, 76] on link "Home" at bounding box center [642, 82] width 1245 height 15
